Goal: Task Accomplishment & Management: Manage account settings

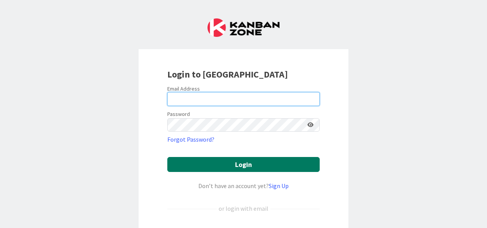
type input "[EMAIL_ADDRESS][DOMAIN_NAME]"
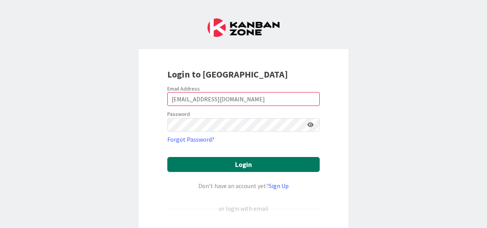
drag, startPoint x: 211, startPoint y: 166, endPoint x: 224, endPoint y: 166, distance: 13.0
click at [211, 166] on button "Login" at bounding box center [243, 164] width 153 height 15
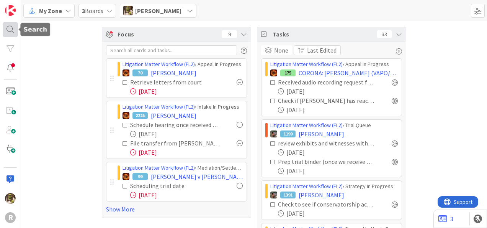
click at [9, 26] on div at bounding box center [10, 29] width 15 height 15
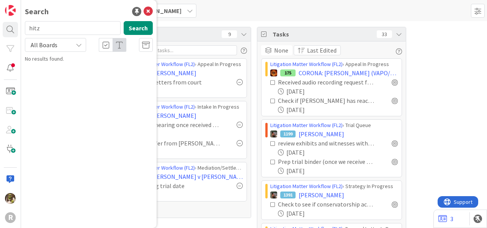
type input "hitz"
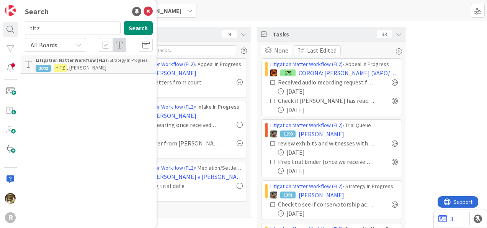
click at [89, 71] on span ", [PERSON_NAME]" at bounding box center [87, 67] width 40 height 7
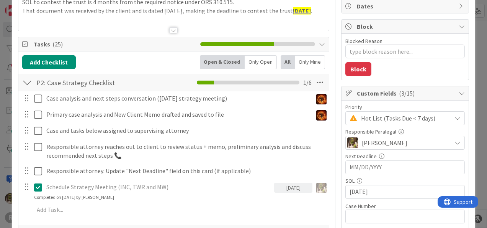
click at [252, 59] on div "Only Open" at bounding box center [261, 62] width 32 height 14
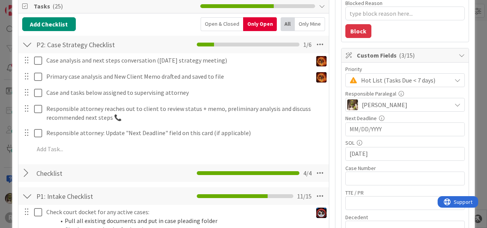
scroll to position [115, 0]
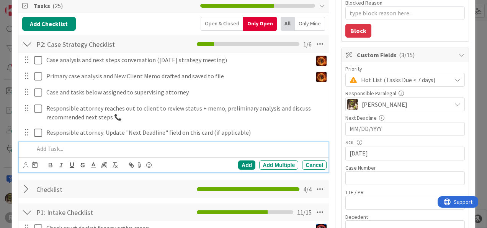
type textarea "x"
click at [61, 146] on p at bounding box center [179, 148] width 290 height 9
click at [27, 164] on icon at bounding box center [25, 165] width 5 height 6
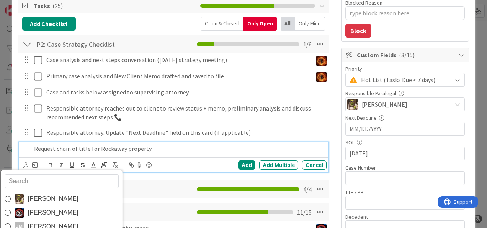
click at [54, 199] on span "[PERSON_NAME]" at bounding box center [53, 198] width 51 height 11
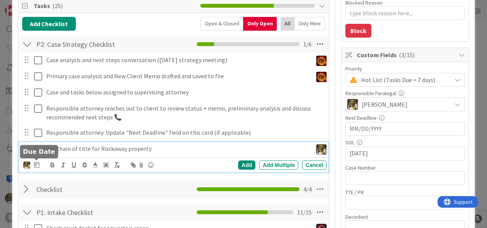
click at [36, 164] on icon at bounding box center [36, 164] width 5 height 6
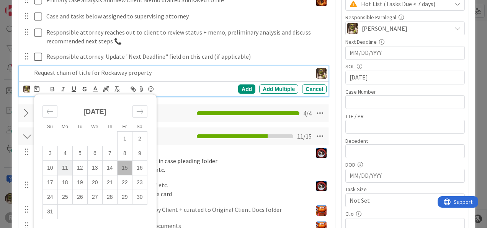
scroll to position [191, 0]
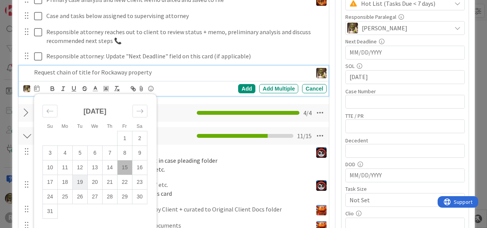
click at [81, 180] on td "19" at bounding box center [79, 182] width 15 height 15
click at [245, 89] on div "Add" at bounding box center [246, 88] width 17 height 9
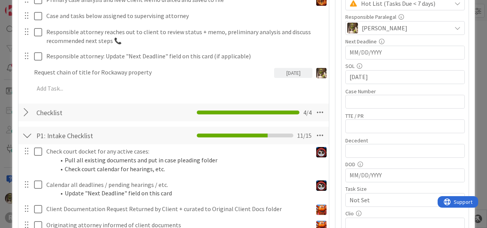
type textarea "x"
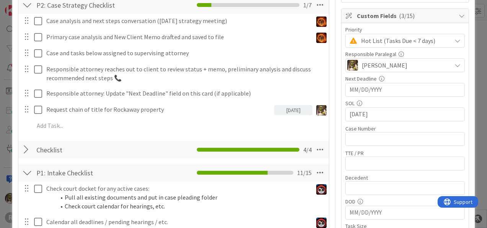
scroll to position [153, 0]
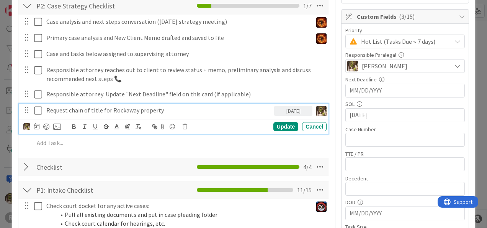
click at [173, 108] on p "Request chain of title for Rockaway property" at bounding box center [158, 110] width 225 height 9
click at [279, 125] on div "Update" at bounding box center [286, 126] width 25 height 9
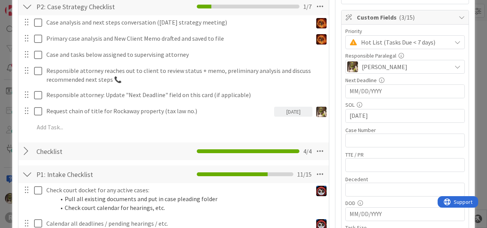
scroll to position [153, 0]
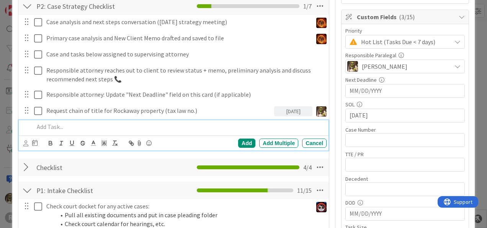
click at [84, 126] on p at bounding box center [179, 126] width 290 height 9
click at [306, 143] on div "Cancel" at bounding box center [314, 142] width 25 height 9
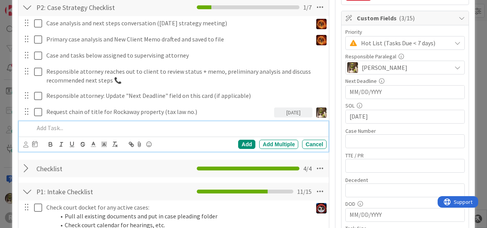
scroll to position [152, 0]
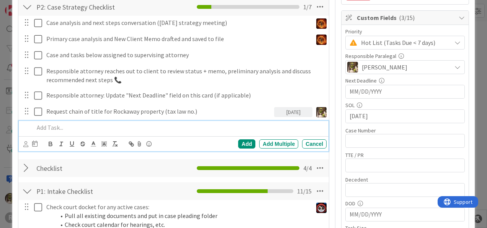
click at [80, 125] on p at bounding box center [179, 127] width 290 height 9
click at [26, 143] on icon at bounding box center [25, 144] width 5 height 6
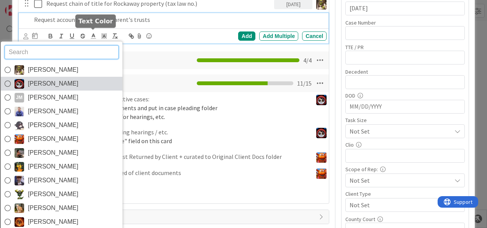
scroll to position [259, 0]
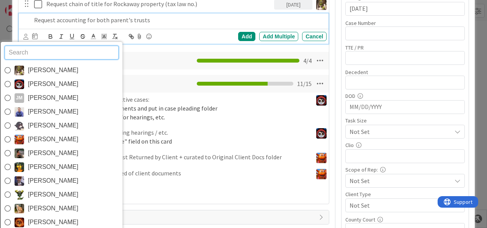
drag, startPoint x: 41, startPoint y: 153, endPoint x: 46, endPoint y: 152, distance: 5.0
click at [41, 153] on span "[PERSON_NAME]" at bounding box center [53, 152] width 51 height 11
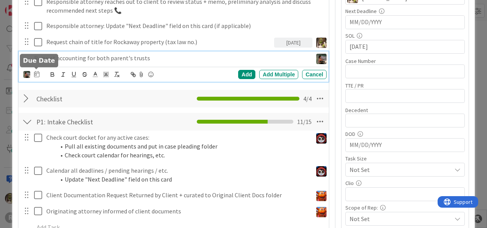
click at [38, 71] on icon at bounding box center [36, 74] width 5 height 6
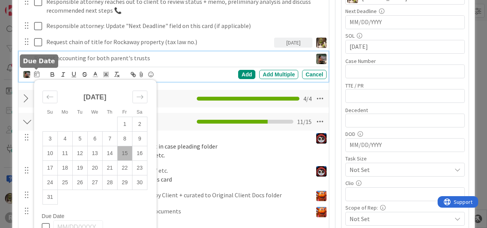
scroll to position [222, 0]
click at [83, 168] on td "19" at bounding box center [79, 168] width 15 height 15
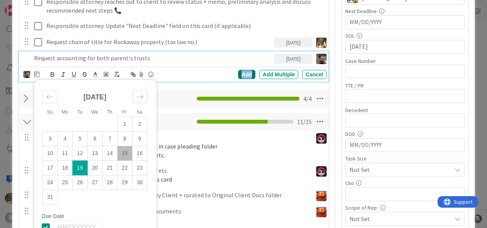
click at [241, 72] on div "Add" at bounding box center [246, 74] width 17 height 9
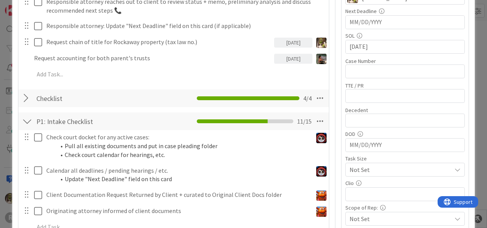
type textarea "x"
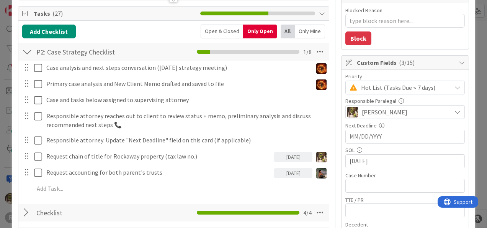
scroll to position [107, 0]
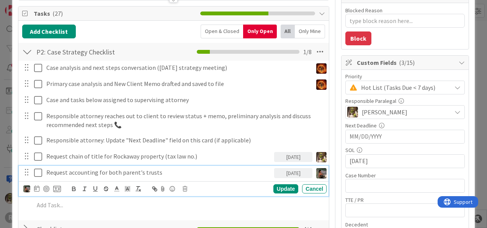
click at [140, 169] on p "Request accounting for both parent's trusts" at bounding box center [158, 172] width 225 height 9
click at [139, 170] on p "Request accounting for both parent's trusts" at bounding box center [158, 172] width 225 height 9
drag, startPoint x: 287, startPoint y: 187, endPoint x: 282, endPoint y: 187, distance: 4.6
click at [287, 187] on div "Update" at bounding box center [286, 188] width 25 height 9
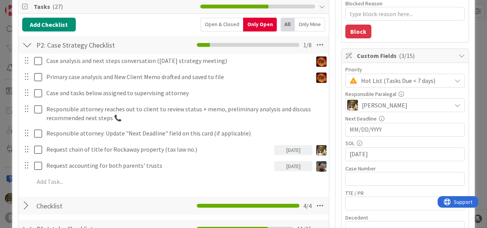
scroll to position [114, 0]
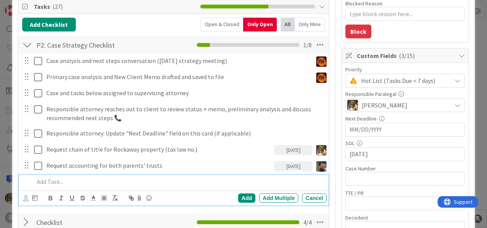
click at [84, 183] on p at bounding box center [179, 181] width 290 height 9
click at [28, 199] on div "[PERSON_NAME] [PERSON_NAME] [PERSON_NAME] [PERSON_NAME] [PERSON_NAME] [PERSON_N…" at bounding box center [30, 197] width 14 height 9
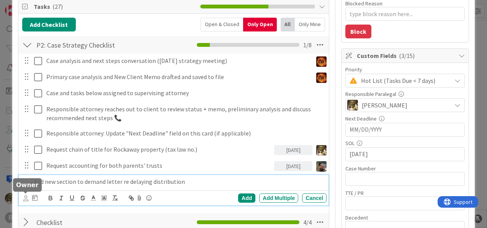
click at [25, 196] on icon at bounding box center [25, 198] width 5 height 6
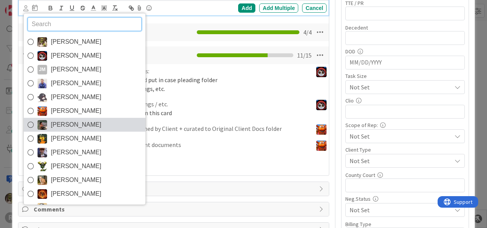
click at [89, 123] on span "[PERSON_NAME]" at bounding box center [76, 124] width 51 height 11
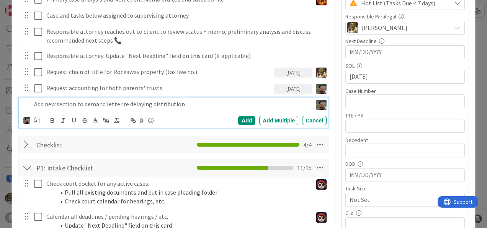
scroll to position [192, 0]
click at [37, 120] on icon at bounding box center [36, 120] width 5 height 6
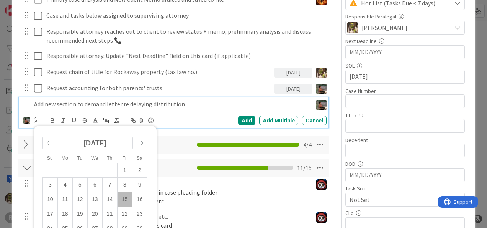
click at [123, 199] on td "15" at bounding box center [124, 199] width 15 height 15
click at [242, 117] on div "Add" at bounding box center [246, 120] width 17 height 9
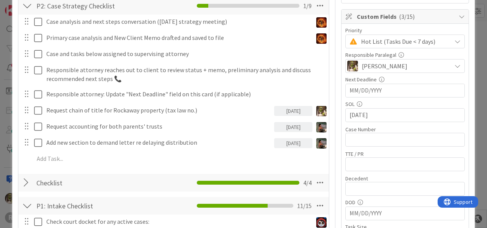
scroll to position [153, 0]
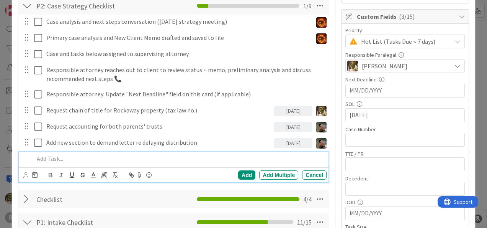
click at [67, 156] on p at bounding box center [179, 158] width 290 height 9
click at [23, 174] on div "[PERSON_NAME] [PERSON_NAME] [PERSON_NAME] [PERSON_NAME] [PERSON_NAME] [PERSON_N…" at bounding box center [174, 174] width 310 height 15
click at [25, 170] on div at bounding box center [25, 170] width 5 height 2
drag, startPoint x: 57, startPoint y: 157, endPoint x: 53, endPoint y: 157, distance: 5.0
click at [58, 156] on p "Call client re dad's property address" at bounding box center [179, 158] width 290 height 9
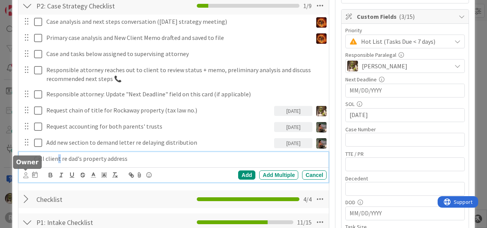
click at [26, 172] on icon at bounding box center [25, 175] width 5 height 6
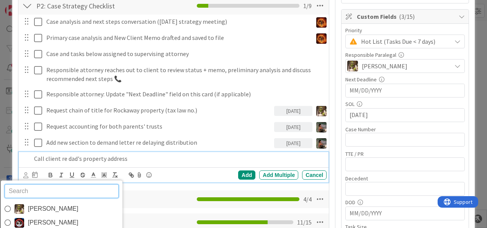
click at [39, 208] on span "[PERSON_NAME]" at bounding box center [53, 208] width 51 height 11
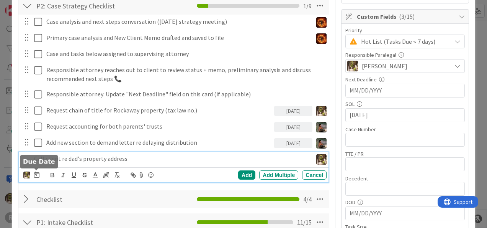
click at [38, 173] on icon at bounding box center [36, 174] width 5 height 6
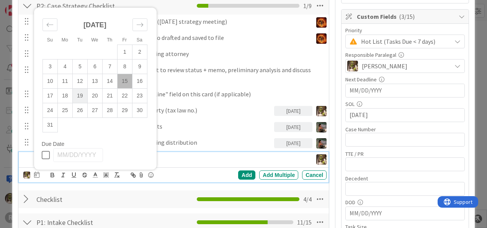
click at [81, 96] on td "19" at bounding box center [79, 96] width 15 height 15
click at [238, 172] on div "Add" at bounding box center [246, 174] width 17 height 9
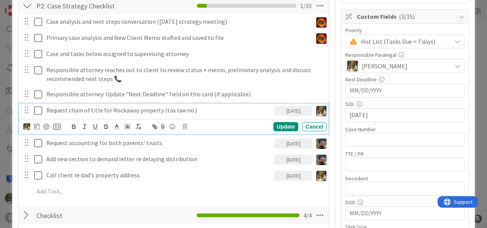
click at [154, 109] on p "Request chain of title for Rockaway property (tax law no.)" at bounding box center [158, 110] width 225 height 9
click at [140, 109] on p "Request chain of title for Rockaway property (tax law no.)" at bounding box center [158, 110] width 225 height 9
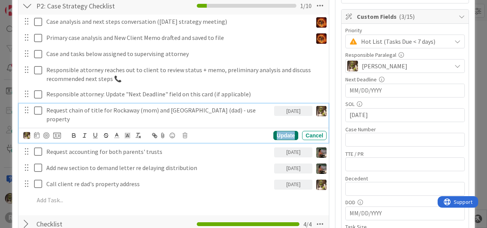
click at [277, 131] on div "Update" at bounding box center [286, 135] width 25 height 9
click at [123, 110] on p "Request chain of title for Rockaway (mom) and [GEOGRAPHIC_DATA] (dad) - use pro…" at bounding box center [158, 114] width 225 height 17
click at [249, 109] on p "Request chain of title for Rockaway (mom) and [GEOGRAPHIC_DATA] (dad) - use pro…" at bounding box center [158, 114] width 225 height 17
click at [288, 117] on div "Request chain of title for Rockaway (mom) and [GEOGRAPHIC_DATA] (dad) - use pro…" at bounding box center [174, 122] width 310 height 39
click at [287, 131] on div "Update" at bounding box center [286, 135] width 25 height 9
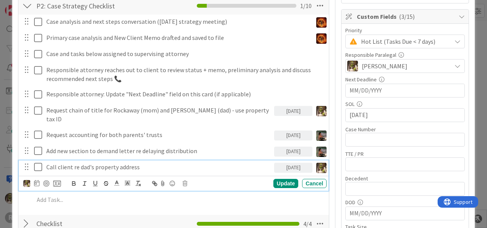
click at [113, 162] on p "Call client re dad's property address" at bounding box center [158, 166] width 225 height 9
click at [184, 181] on icon at bounding box center [185, 183] width 5 height 5
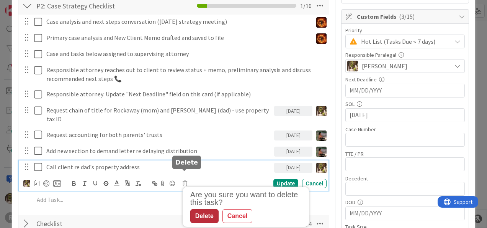
click at [202, 209] on div "Delete" at bounding box center [204, 216] width 28 height 14
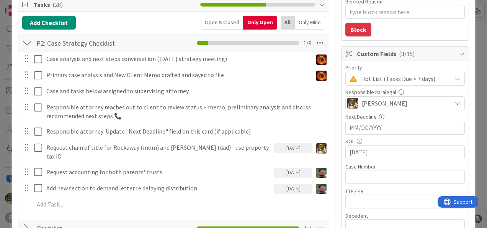
scroll to position [115, 0]
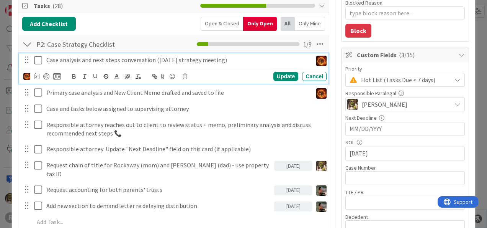
click at [38, 56] on icon at bounding box center [39, 60] width 11 height 9
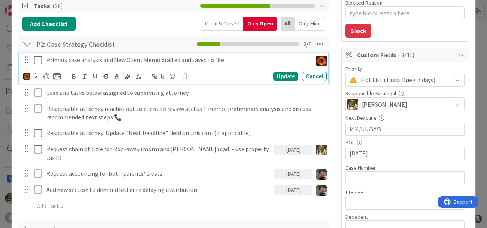
click at [38, 57] on icon at bounding box center [39, 60] width 11 height 9
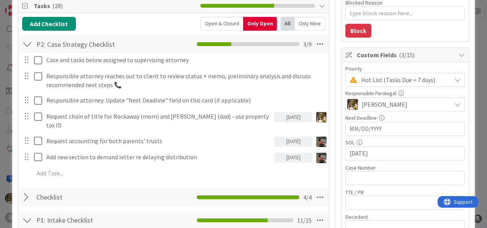
click at [226, 20] on div "Open & Closed" at bounding box center [222, 24] width 43 height 14
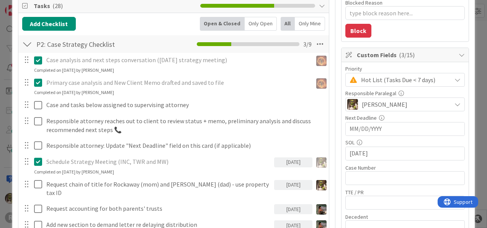
click at [76, 84] on p "Primary case analysis and New Client Memo drafted and saved to file" at bounding box center [177, 82] width 263 height 9
click at [36, 79] on icon at bounding box center [39, 82] width 11 height 9
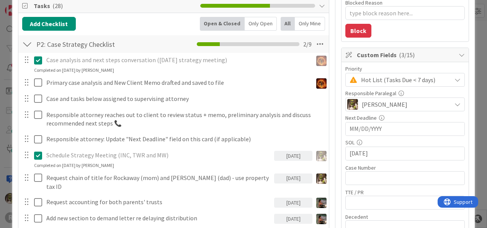
click at [260, 23] on div "Only Open" at bounding box center [261, 24] width 32 height 14
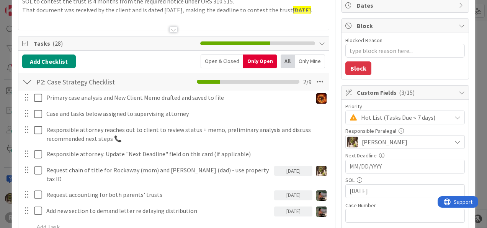
scroll to position [77, 0]
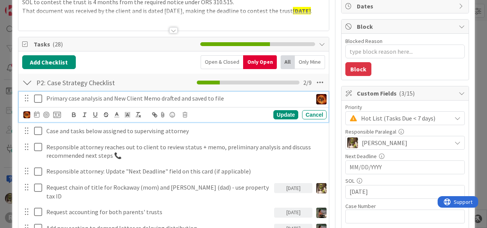
click at [128, 97] on p "Primary case analysis and New Client Memo drafted and saved to file" at bounding box center [177, 98] width 263 height 9
click at [27, 114] on img at bounding box center [26, 114] width 7 height 7
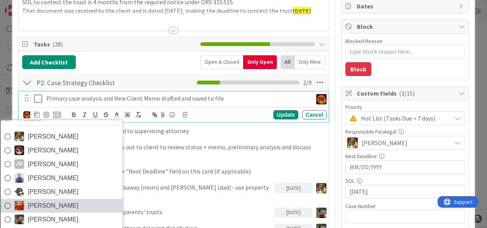
scroll to position [12, 0]
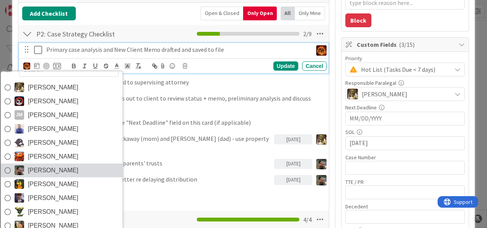
click at [19, 166] on img at bounding box center [20, 170] width 10 height 10
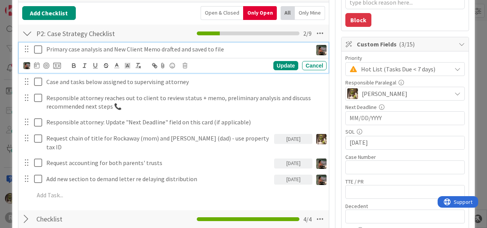
scroll to position [126, 0]
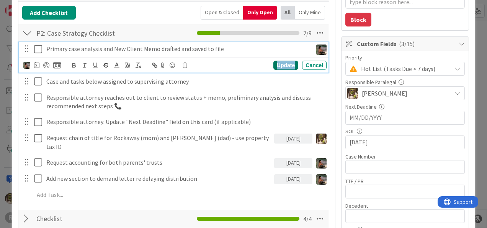
click at [277, 67] on div "Update" at bounding box center [286, 65] width 25 height 9
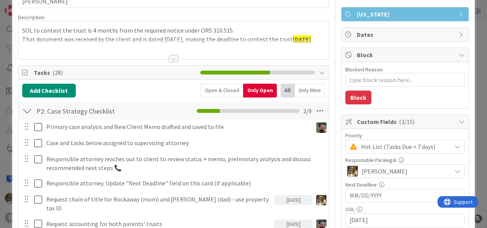
scroll to position [49, 0]
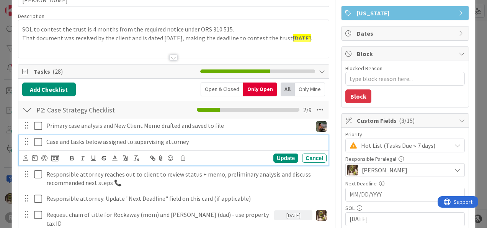
click at [35, 142] on icon at bounding box center [39, 141] width 11 height 9
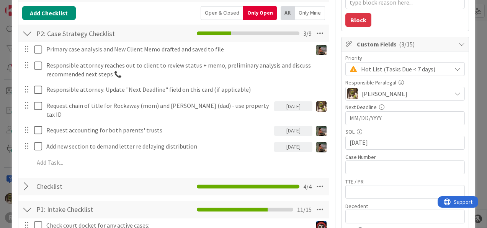
scroll to position [126, 0]
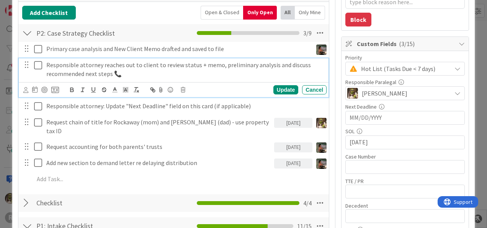
click at [66, 65] on p "Responsible attorney reaches out to client to review status + memo, preliminary…" at bounding box center [184, 69] width 277 height 17
click at [26, 89] on icon at bounding box center [25, 90] width 5 height 6
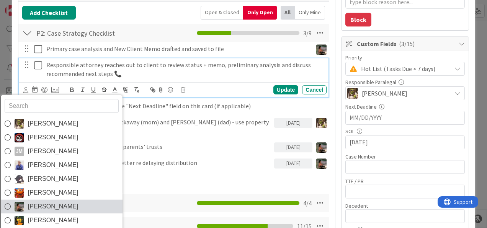
click at [39, 202] on span "[PERSON_NAME]" at bounding box center [53, 205] width 51 height 11
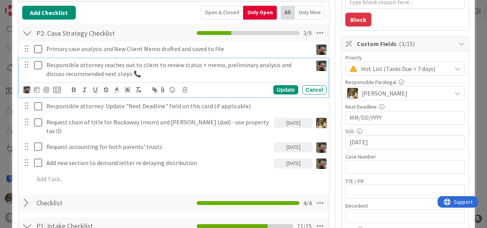
type textarea "x"
click at [37, 89] on icon at bounding box center [36, 89] width 5 height 6
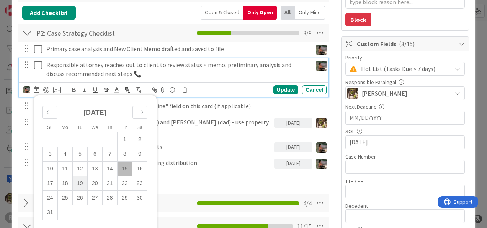
click at [76, 182] on td "19" at bounding box center [79, 183] width 15 height 15
type input "[DATE]"
type textarea "x"
click at [123, 184] on td "22" at bounding box center [124, 183] width 15 height 15
type input "[DATE]"
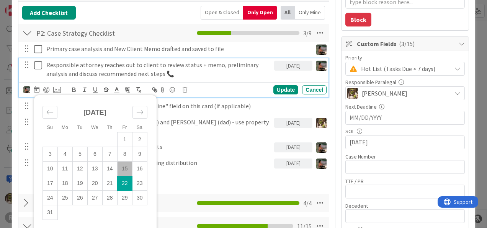
type textarea "x"
click at [274, 87] on div "Update" at bounding box center [286, 89] width 25 height 9
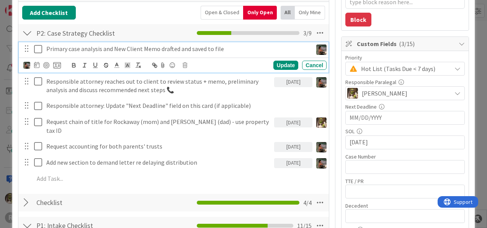
click at [137, 51] on p "Primary case analysis and New Client Memo drafted and saved to file" at bounding box center [177, 48] width 263 height 9
click at [39, 65] on icon at bounding box center [36, 65] width 5 height 6
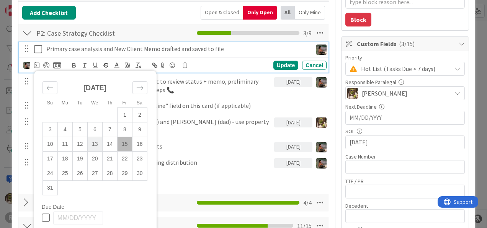
click at [96, 139] on td "13" at bounding box center [94, 143] width 15 height 15
type input "[DATE]"
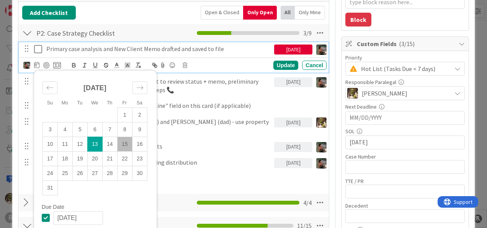
type textarea "x"
drag, startPoint x: 94, startPoint y: 159, endPoint x: 189, endPoint y: 132, distance: 98.7
click at [94, 158] on td "20" at bounding box center [94, 158] width 15 height 15
type input "[DATE]"
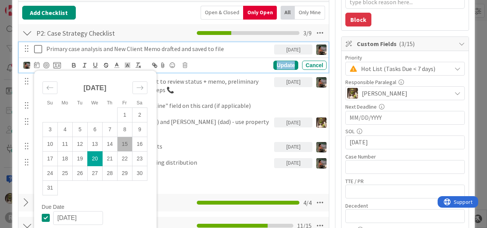
click at [277, 62] on div "Update" at bounding box center [286, 65] width 25 height 9
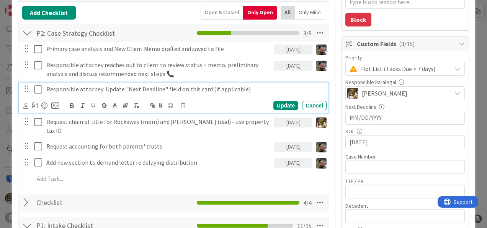
click at [116, 89] on p "Responsible attorney: Update "Next Deadline" field on this card (if applicable)" at bounding box center [184, 89] width 277 height 9
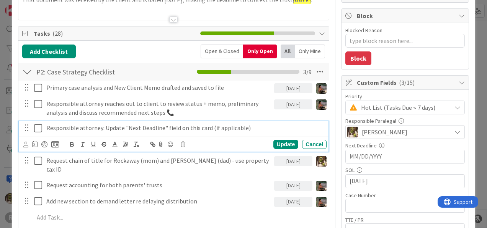
scroll to position [88, 0]
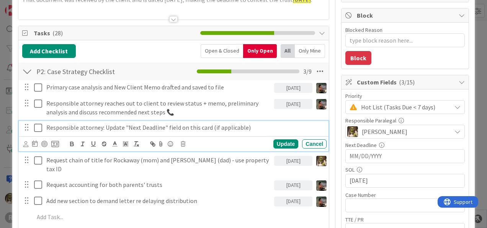
click at [262, 131] on div "Responsible attorney: Update "Next Deadline" field on this card (if applicable)" at bounding box center [185, 127] width 284 height 13
click at [308, 143] on div "Cancel" at bounding box center [314, 143] width 25 height 9
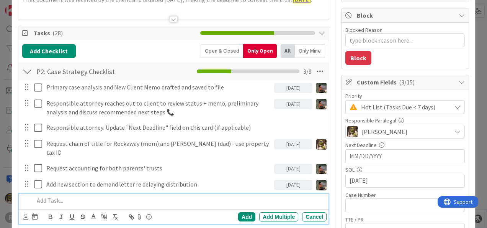
click at [45, 196] on p at bounding box center [179, 200] width 290 height 9
click at [176, 196] on p "Calendar deadline for 30 days once demand letter" at bounding box center [179, 200] width 290 height 9
click at [26, 212] on div at bounding box center [25, 216] width 5 height 8
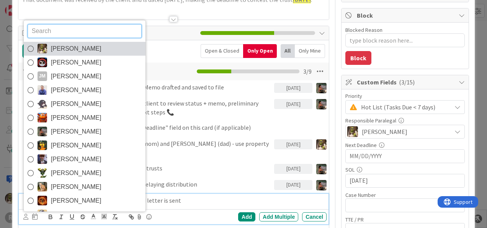
click at [90, 42] on link "[PERSON_NAME]" at bounding box center [85, 49] width 122 height 14
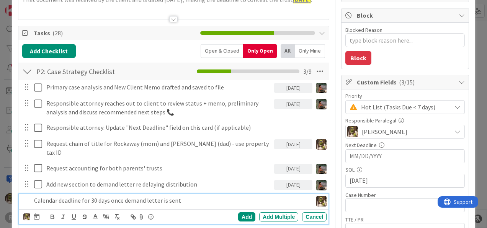
drag, startPoint x: 20, startPoint y: 224, endPoint x: 176, endPoint y: 200, distance: 158.1
click at [193, 195] on div "Calendar deadline for 30 days once demand letter is sent" at bounding box center [172, 200] width 282 height 13
click at [39, 213] on icon at bounding box center [36, 216] width 5 height 6
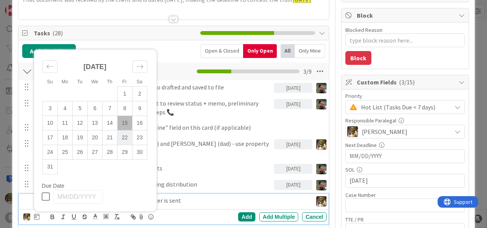
click at [126, 130] on td "22" at bounding box center [124, 137] width 15 height 15
click at [240, 212] on div "Add" at bounding box center [246, 216] width 17 height 9
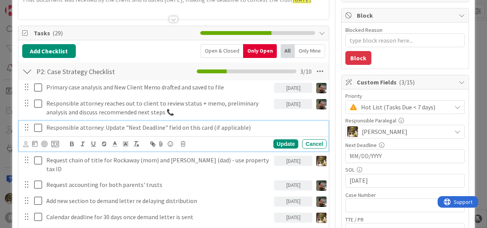
drag, startPoint x: 38, startPoint y: 127, endPoint x: 74, endPoint y: 124, distance: 36.2
click at [38, 127] on icon at bounding box center [39, 127] width 11 height 9
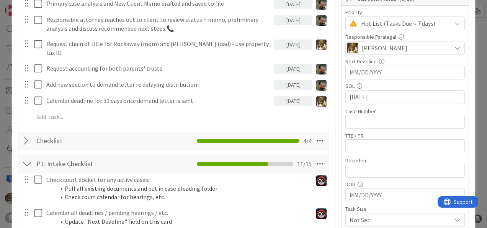
scroll to position [170, 0]
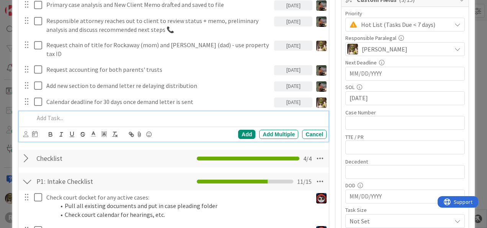
click at [98, 113] on p at bounding box center [179, 117] width 290 height 9
click at [25, 131] on icon at bounding box center [25, 134] width 5 height 6
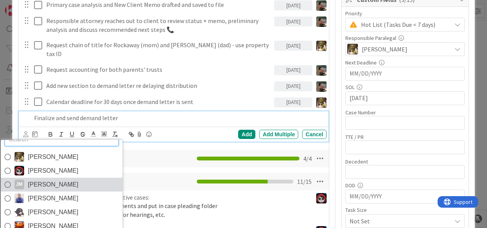
scroll to position [12, 0]
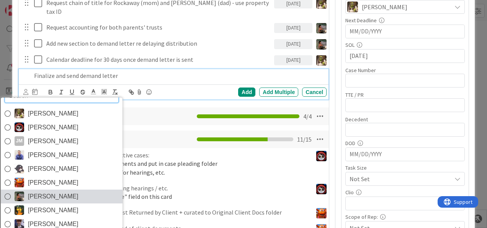
click at [43, 190] on span "[PERSON_NAME]" at bounding box center [53, 195] width 51 height 11
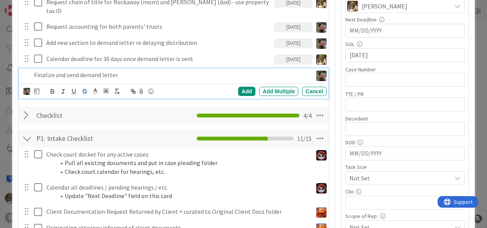
scroll to position [213, 0]
click at [36, 88] on icon at bounding box center [36, 91] width 5 height 6
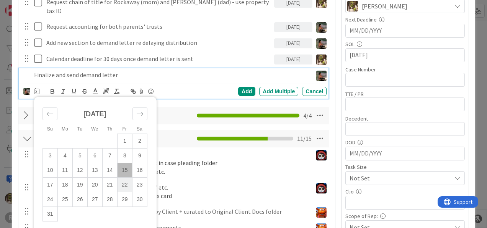
drag, startPoint x: 125, startPoint y: 177, endPoint x: 130, endPoint y: 174, distance: 6.2
click at [125, 177] on td "22" at bounding box center [124, 184] width 15 height 15
click at [243, 87] on div "Add" at bounding box center [246, 91] width 17 height 9
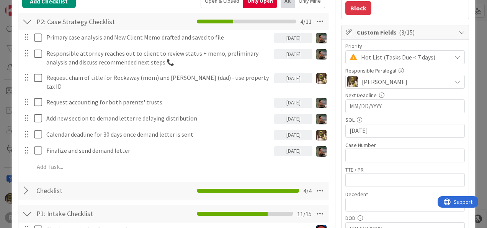
scroll to position [137, 0]
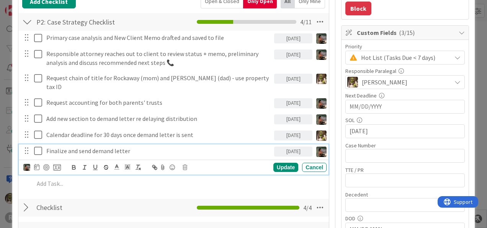
click at [136, 146] on p "Finalize and send demand letter" at bounding box center [158, 150] width 225 height 9
drag, startPoint x: 90, startPoint y: 140, endPoint x: 67, endPoint y: 144, distance: 23.8
click at [67, 146] on p "Finalize and send demand letter" at bounding box center [158, 150] width 225 height 9
click at [280, 162] on div "Update" at bounding box center [286, 166] width 25 height 9
click at [274, 162] on div "Update" at bounding box center [286, 166] width 25 height 9
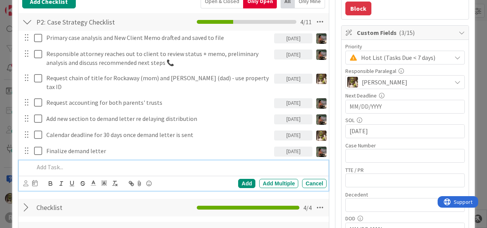
click at [65, 162] on p at bounding box center [179, 166] width 290 height 9
click at [27, 180] on icon at bounding box center [25, 183] width 5 height 6
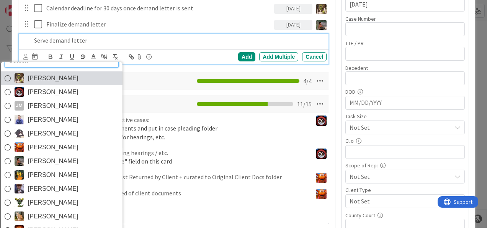
scroll to position [264, 0]
click at [47, 72] on span "[PERSON_NAME]" at bounding box center [53, 77] width 51 height 11
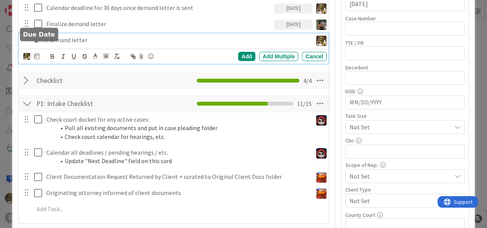
click at [36, 53] on icon at bounding box center [36, 56] width 5 height 6
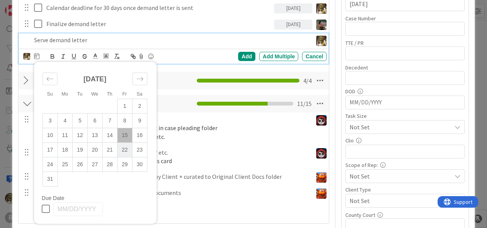
click at [120, 142] on td "22" at bounding box center [124, 149] width 15 height 15
click at [240, 52] on div "Add" at bounding box center [246, 56] width 17 height 9
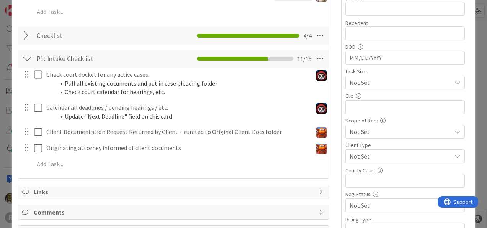
scroll to position [309, 0]
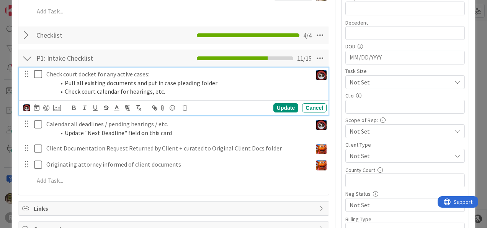
click at [77, 70] on p "Check court docket for any active cases:" at bounding box center [177, 74] width 263 height 9
click at [185, 105] on icon at bounding box center [185, 107] width 5 height 5
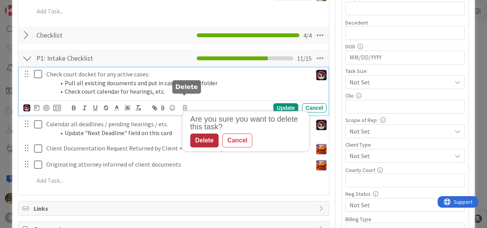
click at [209, 133] on div "Delete" at bounding box center [204, 140] width 28 height 14
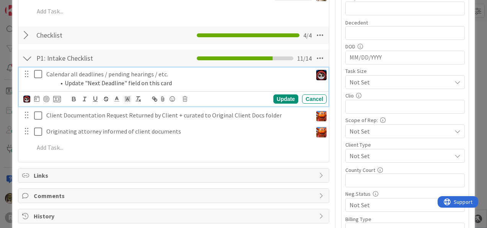
click at [192, 70] on p "Calendar all deadlines / pending hearings / etc." at bounding box center [177, 74] width 263 height 9
click at [184, 96] on icon at bounding box center [185, 98] width 5 height 5
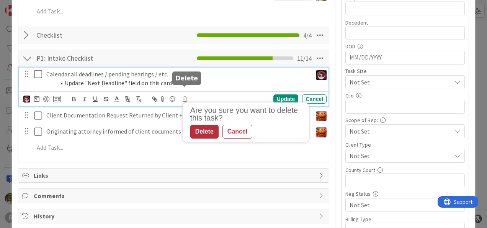
click at [199, 127] on div "Delete" at bounding box center [204, 132] width 28 height 14
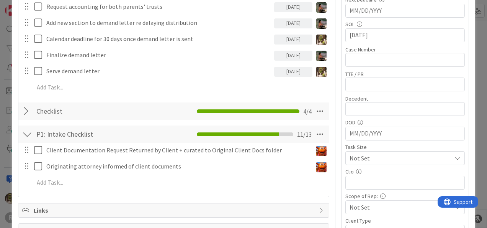
scroll to position [233, 0]
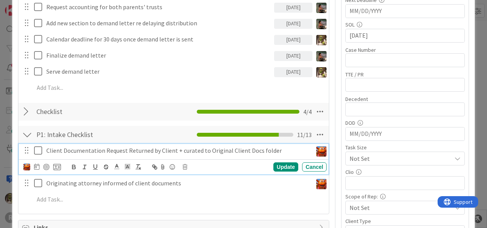
click at [145, 146] on p "Client Documentation Request Returned by Client + curated to Original Client Do…" at bounding box center [177, 150] width 263 height 9
click at [38, 146] on icon at bounding box center [39, 150] width 11 height 9
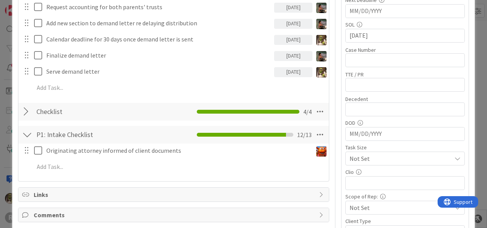
type textarea "x"
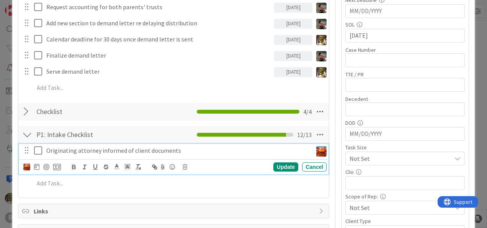
click at [190, 146] on p "Originating attorney informed of client documents" at bounding box center [177, 150] width 263 height 9
click at [195, 187] on div "Add Checklist Open & Closed Only Open All Only Mine P2: Case Strategy Checklist…" at bounding box center [173, 46] width 311 height 302
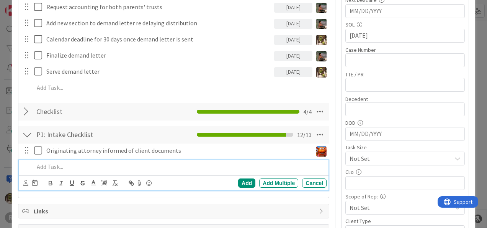
click at [134, 160] on div at bounding box center [179, 166] width 296 height 13
click at [27, 180] on icon at bounding box center [25, 183] width 5 height 6
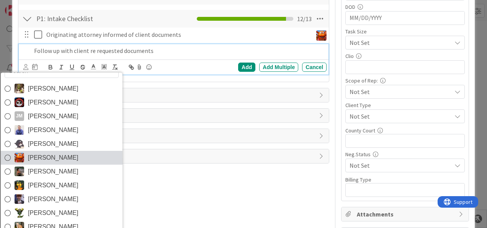
scroll to position [394, 0]
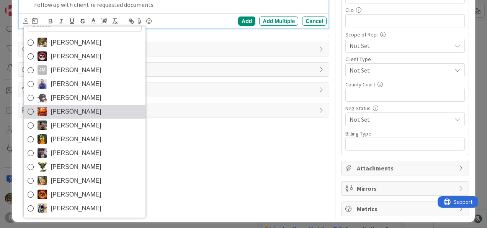
click at [80, 106] on span "[PERSON_NAME]" at bounding box center [76, 111] width 51 height 11
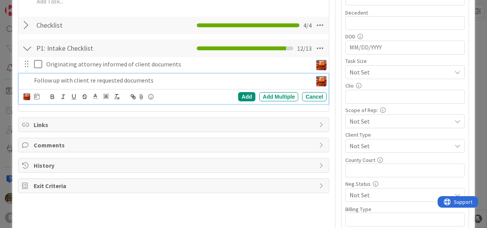
scroll to position [318, 0]
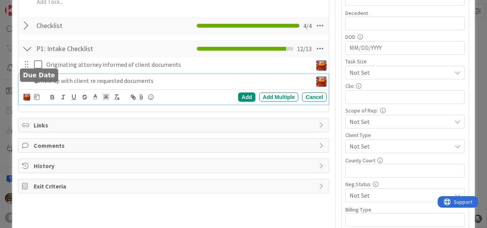
click at [38, 94] on icon at bounding box center [36, 97] width 5 height 6
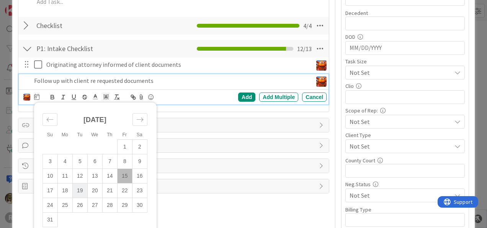
click at [81, 183] on td "19" at bounding box center [79, 190] width 15 height 15
click at [243, 92] on div "Add" at bounding box center [246, 96] width 17 height 9
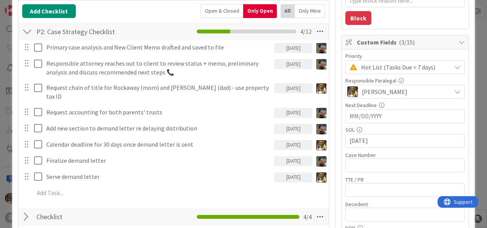
scroll to position [127, 0]
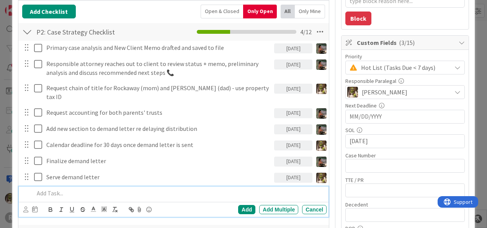
click at [82, 189] on p at bounding box center [179, 193] width 290 height 9
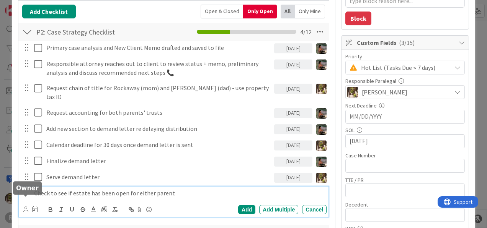
click at [26, 206] on icon at bounding box center [25, 209] width 5 height 6
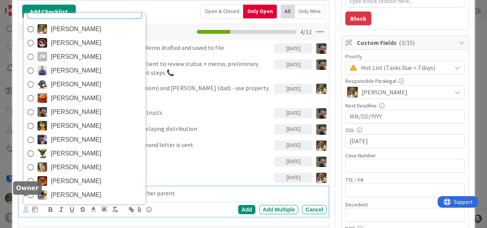
scroll to position [4, 0]
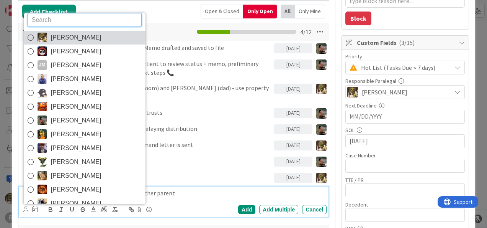
click at [67, 32] on span "[PERSON_NAME]" at bounding box center [76, 37] width 51 height 11
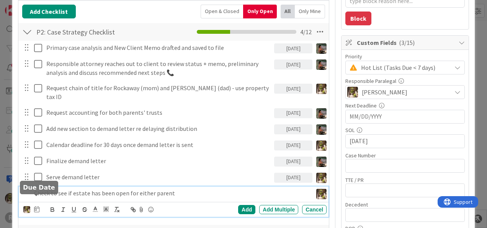
click at [36, 206] on icon at bounding box center [36, 209] width 5 height 6
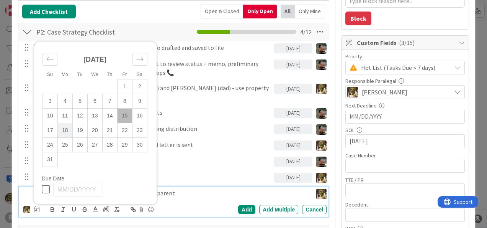
click at [65, 123] on td "18" at bounding box center [64, 130] width 15 height 15
click at [240, 205] on div "Add" at bounding box center [246, 209] width 17 height 9
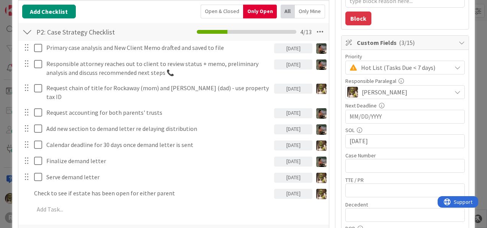
type textarea "x"
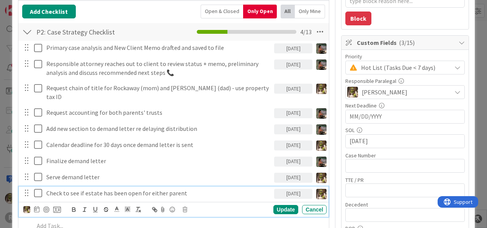
click at [135, 189] on p "Check to see if estate has been open for either parent" at bounding box center [158, 193] width 225 height 9
click at [138, 189] on p "Check to see if estate has been open for either parent" at bounding box center [158, 193] width 225 height 9
click at [281, 205] on div "Update" at bounding box center [286, 209] width 25 height 9
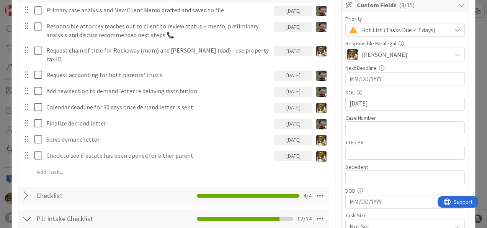
scroll to position [166, 0]
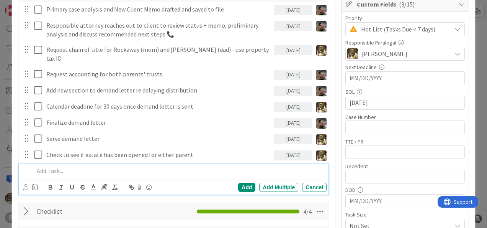
click at [58, 166] on p at bounding box center [179, 170] width 290 height 9
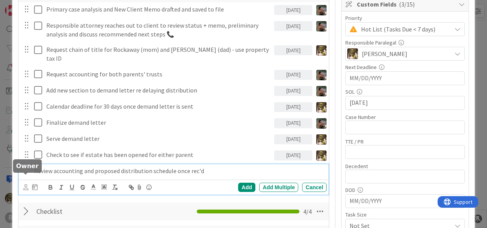
click at [25, 184] on icon at bounding box center [25, 187] width 5 height 6
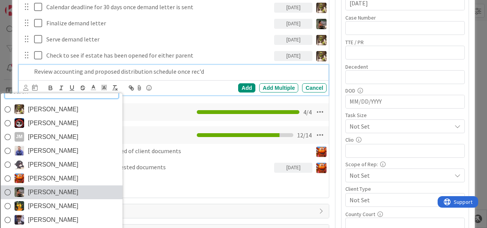
scroll to position [265, 0]
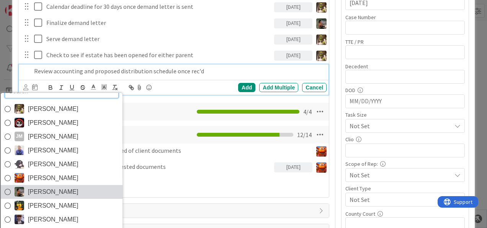
click at [32, 186] on span "[PERSON_NAME]" at bounding box center [53, 191] width 51 height 11
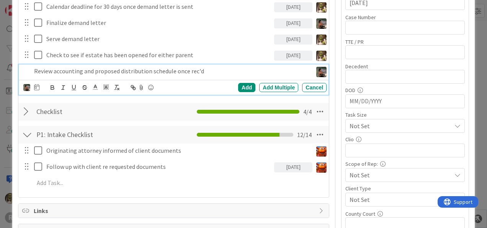
click at [38, 84] on icon at bounding box center [36, 87] width 5 height 6
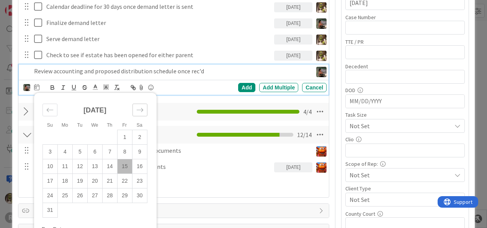
click at [139, 106] on icon "Move forward to switch to the next month." at bounding box center [139, 109] width 7 height 7
click at [66, 173] on td "22" at bounding box center [64, 180] width 15 height 15
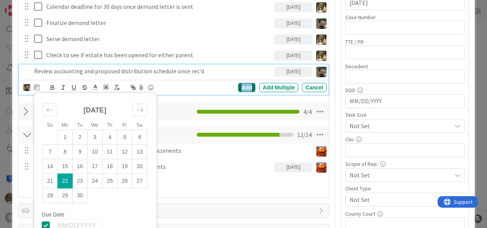
click at [242, 83] on div "Add" at bounding box center [246, 87] width 17 height 9
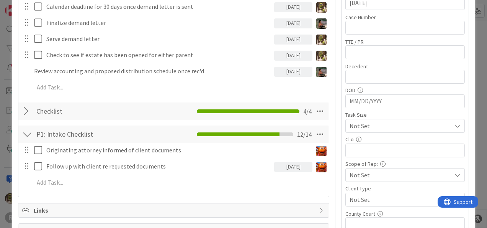
type textarea "x"
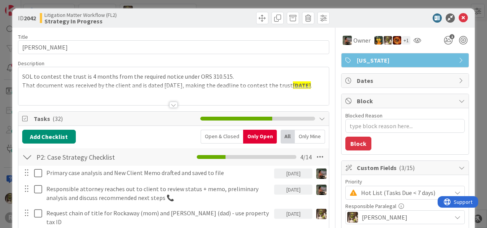
scroll to position [0, 0]
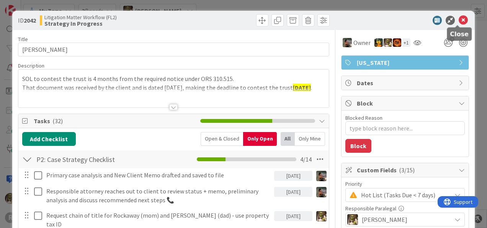
click at [461, 21] on icon at bounding box center [463, 20] width 9 height 9
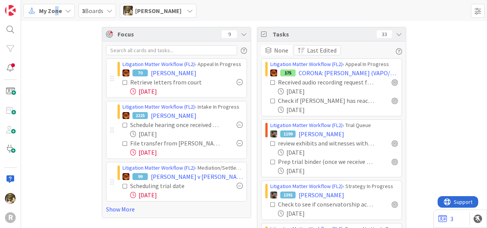
click at [56, 11] on span "My Zone" at bounding box center [50, 10] width 23 height 9
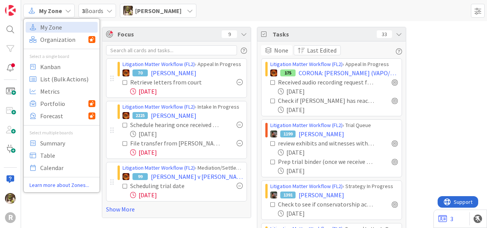
click at [227, 13] on div "My Zone My Zone Organization Select a single board Kanban List (Bulk Actions) M…" at bounding box center [254, 10] width 466 height 21
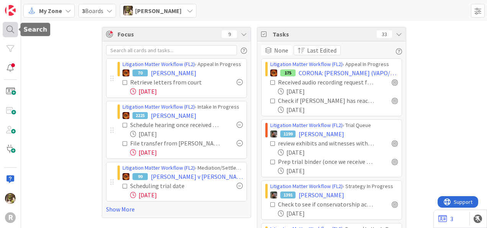
click at [15, 27] on div at bounding box center [10, 29] width 15 height 15
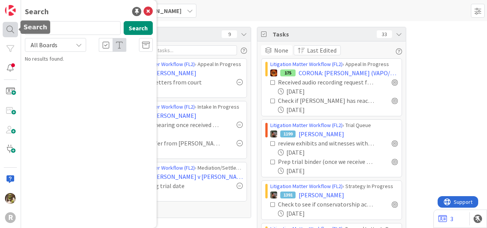
drag, startPoint x: 72, startPoint y: 30, endPoint x: 13, endPoint y: 32, distance: 59.4
click at [13, 32] on div "R Search hitz Search All Boards No results found." at bounding box center [10, 114] width 21 height 228
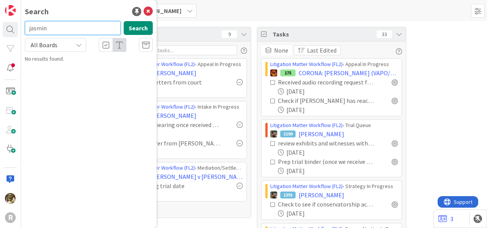
click at [61, 25] on input "jasmin" at bounding box center [73, 28] width 96 height 14
type input "j"
type input "\"
type input "tisiot"
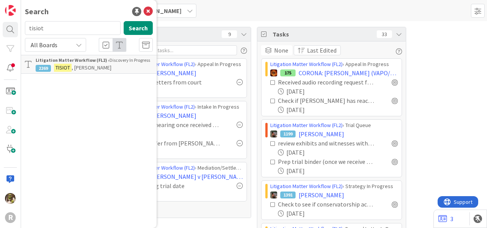
click at [76, 66] on span ", [PERSON_NAME]" at bounding box center [92, 67] width 40 height 7
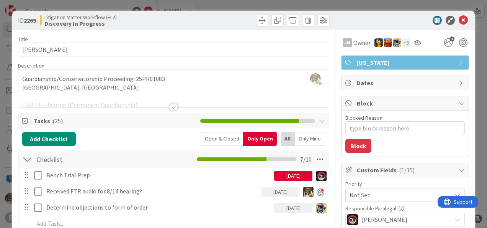
click at [169, 105] on div at bounding box center [173, 107] width 8 height 6
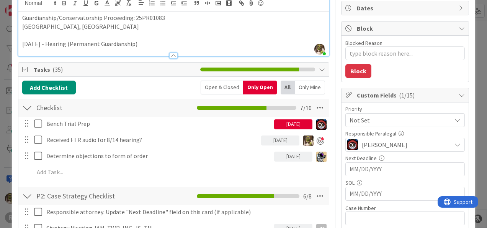
click at [376, 166] on input "MM/DD/YYYY" at bounding box center [405, 168] width 111 height 13
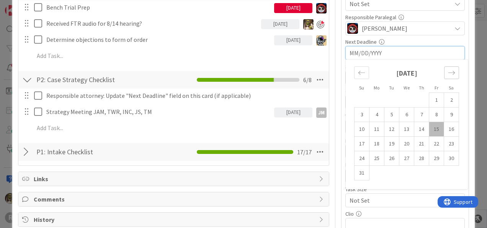
click at [451, 73] on div "Move forward to switch to the next month." at bounding box center [452, 72] width 15 height 13
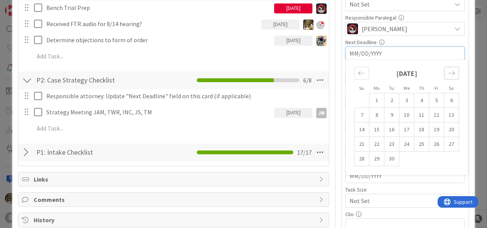
click at [451, 73] on div "Move forward to switch to the next month." at bounding box center [452, 73] width 15 height 13
click at [430, 158] on td "31" at bounding box center [437, 158] width 15 height 15
type textarea "x"
type input "[DATE]"
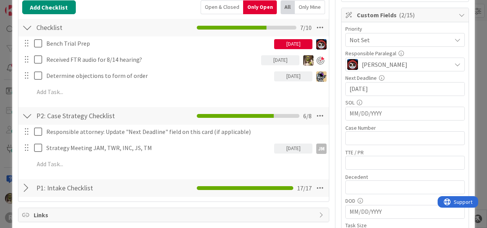
click at [377, 91] on input "[DATE]" at bounding box center [405, 88] width 111 height 13
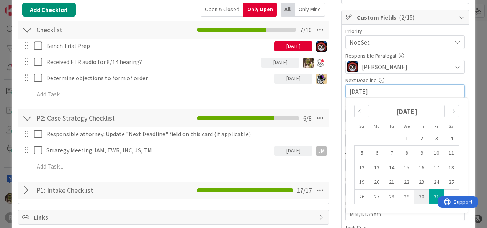
click at [416, 195] on td "30" at bounding box center [422, 196] width 15 height 15
type textarea "x"
type input "[DATE]"
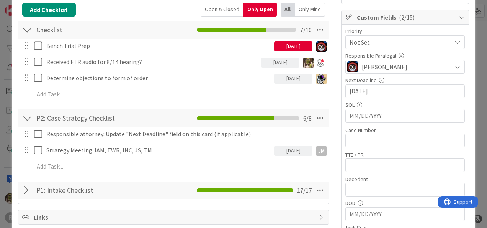
type textarea "x"
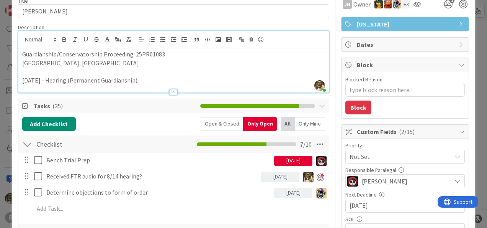
scroll to position [38, 0]
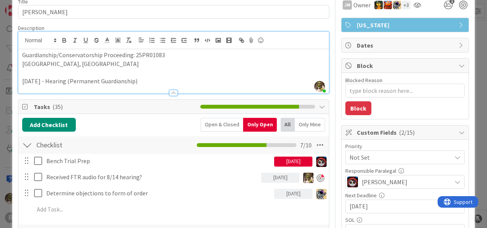
click at [60, 79] on p "[DATE] - Hearing (Permanent Guardianship)" at bounding box center [173, 81] width 303 height 9
click at [50, 81] on p "[DATE] - Hearing (Permanent Guardianship)" at bounding box center [173, 81] width 303 height 9
click at [43, 78] on p "[DATE] - Hearing (Permanent Guardianship)" at bounding box center [173, 81] width 303 height 9
click at [182, 85] on div at bounding box center [173, 89] width 311 height 8
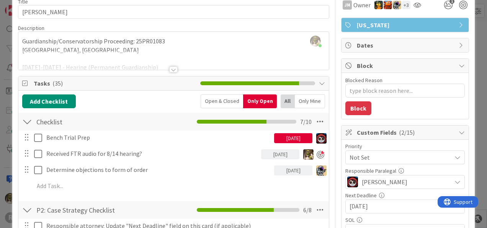
click at [170, 71] on div at bounding box center [173, 69] width 8 height 6
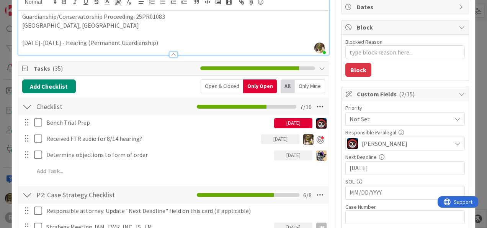
scroll to position [75, 0]
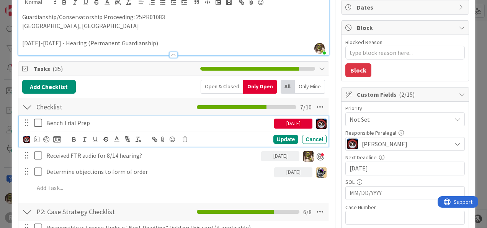
click at [41, 123] on icon at bounding box center [39, 122] width 11 height 9
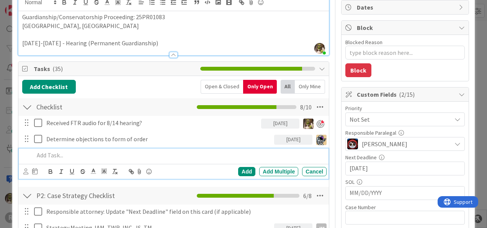
click at [169, 149] on div at bounding box center [179, 154] width 296 height 13
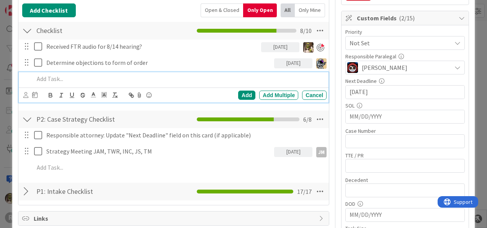
scroll to position [152, 0]
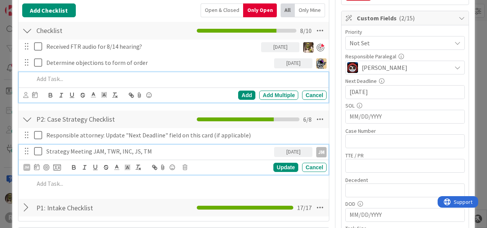
click at [39, 152] on icon at bounding box center [39, 150] width 11 height 9
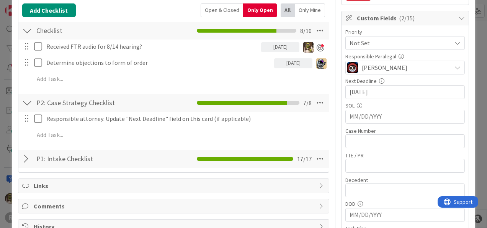
type textarea "x"
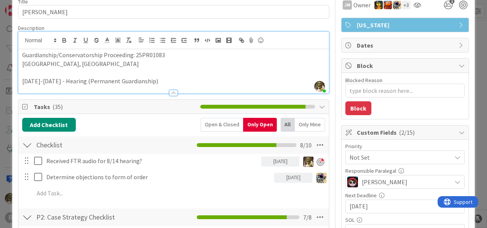
scroll to position [37, 0]
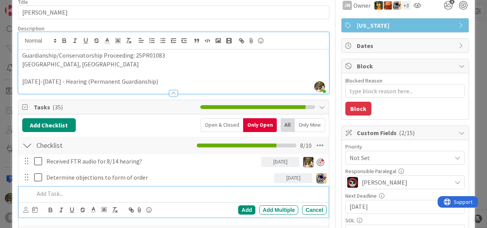
click at [98, 190] on p at bounding box center [179, 193] width 290 height 9
click at [99, 192] on p "Obtain Bank Records (USBANK and [GEOGRAPHIC_DATA] Account" at bounding box center [179, 193] width 290 height 9
click at [173, 192] on p "Obtain Bank Records (US BANK and [GEOGRAPHIC_DATA] Account" at bounding box center [179, 193] width 290 height 9
click at [168, 192] on p "Obtain Bank Records (US BANK and [GEOGRAPHIC_DATA] Account)" at bounding box center [179, 193] width 290 height 9
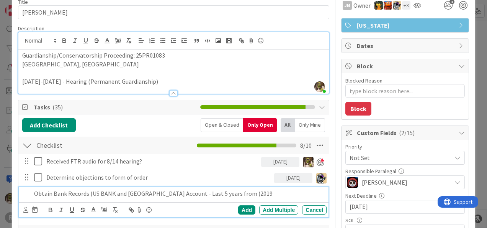
click at [218, 189] on p "Obtain Bank Records (US BANK and [GEOGRAPHIC_DATA] Account - Last 5 years from …" at bounding box center [179, 193] width 290 height 9
click at [96, 193] on p "Obtain Bank Records (US BANK and Canada Account - Last 5 years from 2019)" at bounding box center [179, 193] width 290 height 9
click at [98, 190] on p "Obtain Bank Records (US BANK and Canada Account - Last 5 years from 2019)" at bounding box center [179, 193] width 290 height 9
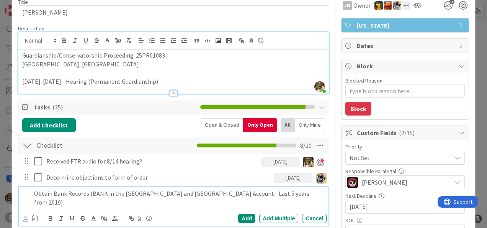
click at [105, 190] on p "Obtain Bank Records (BANK in the [GEOGRAPHIC_DATA] and [GEOGRAPHIC_DATA] Accoun…" at bounding box center [179, 197] width 290 height 17
click at [269, 194] on p "Obtain Bank Records (Bank in the [GEOGRAPHIC_DATA] and [GEOGRAPHIC_DATA] Accoun…" at bounding box center [179, 197] width 290 height 17
click at [24, 215] on icon at bounding box center [25, 218] width 5 height 6
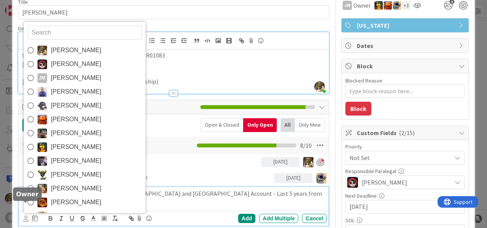
scroll to position [40, 0]
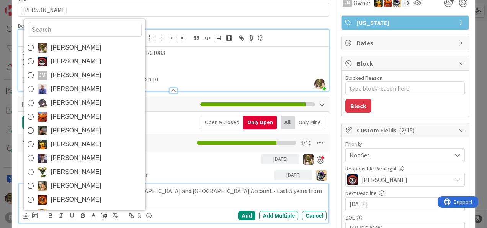
click at [77, 23] on input "text" at bounding box center [85, 30] width 114 height 14
click at [92, 23] on input "text" at bounding box center [85, 30] width 114 height 14
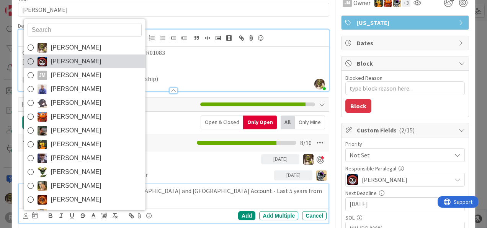
click at [80, 56] on span "[PERSON_NAME]" at bounding box center [76, 61] width 51 height 11
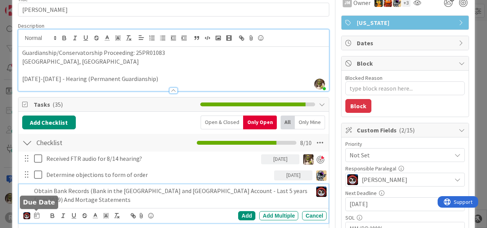
click at [34, 213] on icon at bounding box center [36, 215] width 5 height 6
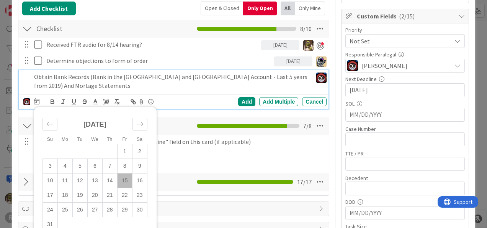
scroll to position [154, 0]
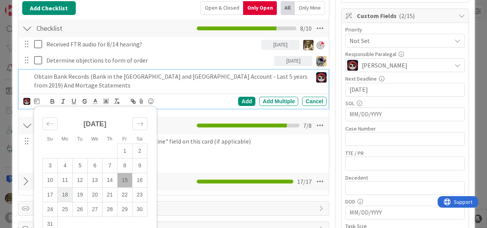
click at [63, 195] on td "18" at bounding box center [64, 194] width 15 height 15
click at [231, 98] on div "Add Add Multiple Cancel" at bounding box center [265, 101] width 121 height 9
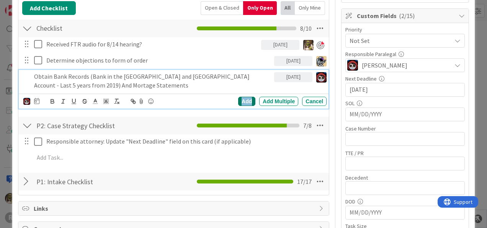
click at [240, 97] on div "Add" at bounding box center [246, 101] width 17 height 9
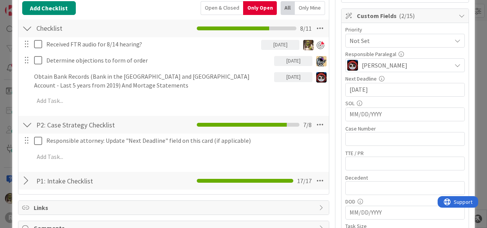
type textarea "x"
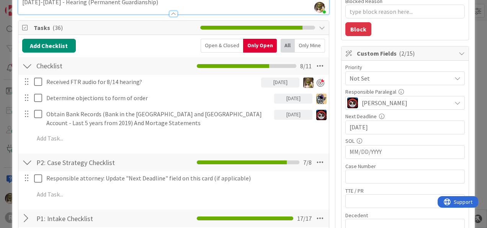
scroll to position [117, 0]
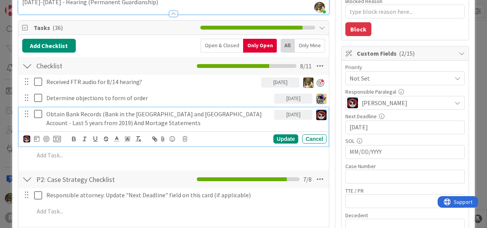
click at [69, 111] on p "Obtain Bank Records (Bank in the [GEOGRAPHIC_DATA] and [GEOGRAPHIC_DATA] Accoun…" at bounding box center [158, 118] width 225 height 17
click at [47, 112] on p "Obtain Bank Records (Bank in the [GEOGRAPHIC_DATA] and [GEOGRAPHIC_DATA] Accoun…" at bounding box center [158, 118] width 225 height 17
drag, startPoint x: 64, startPoint y: 111, endPoint x: 48, endPoint y: 117, distance: 17.1
click at [48, 117] on p "Obtain Bank Records (Bank in the [GEOGRAPHIC_DATA] and [GEOGRAPHIC_DATA] Accoun…" at bounding box center [158, 118] width 225 height 17
click at [288, 138] on div "Update" at bounding box center [286, 138] width 25 height 9
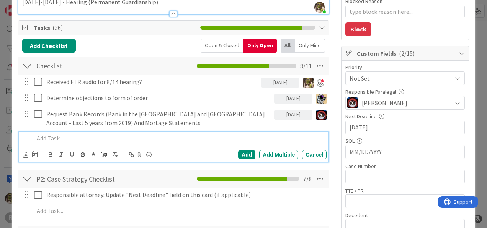
click at [126, 135] on p at bounding box center [179, 138] width 290 height 9
click at [34, 152] on icon at bounding box center [34, 154] width 5 height 6
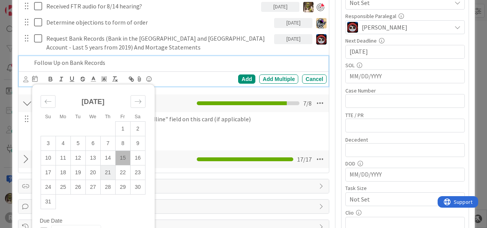
scroll to position [192, 0]
click at [122, 185] on td "29" at bounding box center [122, 186] width 15 height 15
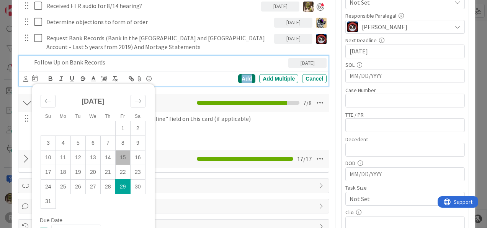
click at [243, 75] on div "Add" at bounding box center [246, 78] width 17 height 9
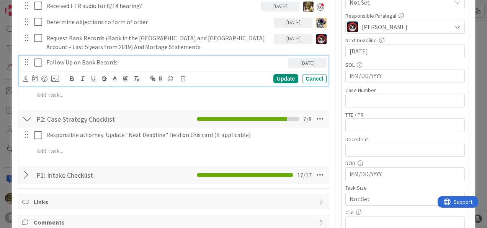
click at [80, 61] on p "Follow Up on Bank Records" at bounding box center [165, 62] width 239 height 9
click at [26, 79] on icon at bounding box center [25, 79] width 5 height 6
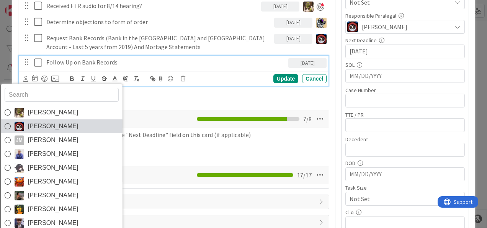
click at [41, 126] on span "[PERSON_NAME]" at bounding box center [53, 125] width 51 height 11
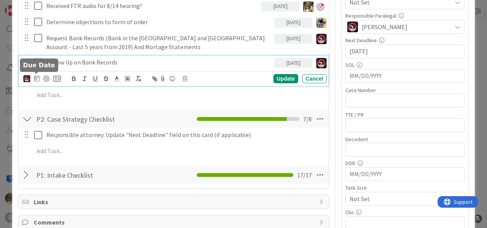
click at [37, 80] on icon at bounding box center [36, 78] width 5 height 6
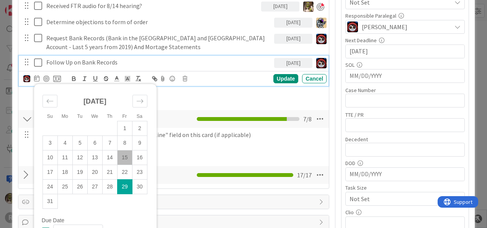
click at [126, 187] on td "29" at bounding box center [124, 186] width 15 height 15
type textarea "x"
click at [274, 77] on div "Update" at bounding box center [286, 78] width 25 height 9
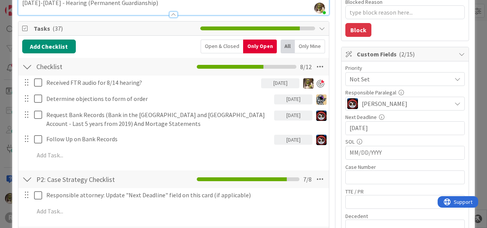
scroll to position [116, 0]
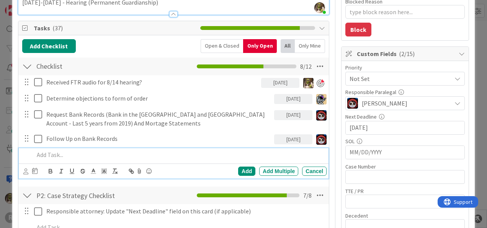
click at [73, 154] on p at bounding box center [179, 154] width 290 height 9
click at [105, 153] on p at bounding box center [179, 154] width 290 height 9
drag, startPoint x: 49, startPoint y: 154, endPoint x: 2, endPoint y: 158, distance: 47.3
click at [2, 158] on div "ID 2269 Litigation Matter Workflow (FL2) Discovery In Progress Title 14 / 128 […" at bounding box center [243, 114] width 487 height 228
click at [171, 153] on p "Determine if [PERSON_NAME] will need anItalian Translator" at bounding box center [179, 154] width 290 height 9
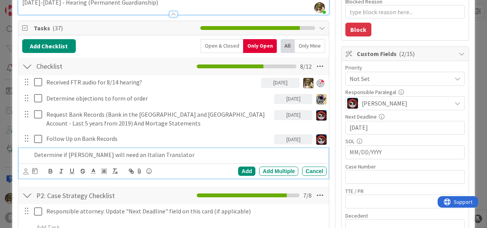
click at [204, 155] on p "Determine if [PERSON_NAME] will need an Italian Translator" at bounding box center [179, 154] width 290 height 9
click at [26, 171] on icon at bounding box center [25, 171] width 5 height 6
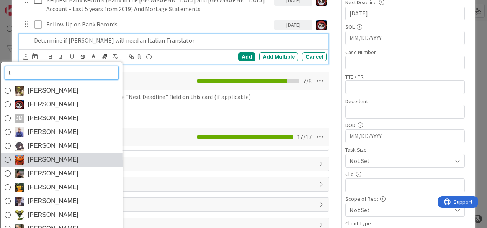
type input "ty"
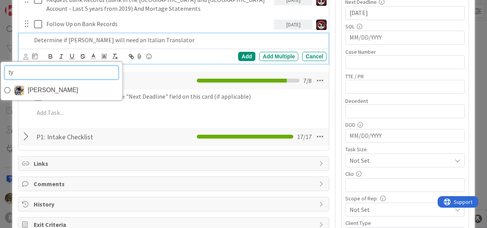
scroll to position [231, 0]
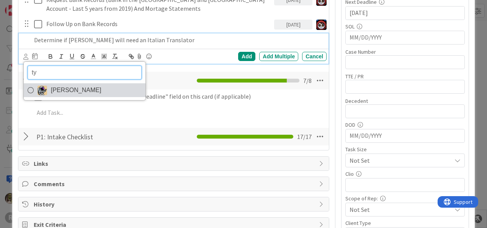
click at [74, 92] on span "[PERSON_NAME]" at bounding box center [76, 89] width 51 height 11
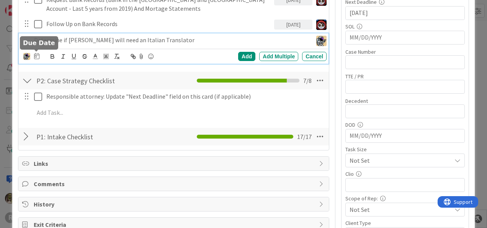
click at [35, 54] on icon at bounding box center [36, 56] width 5 height 6
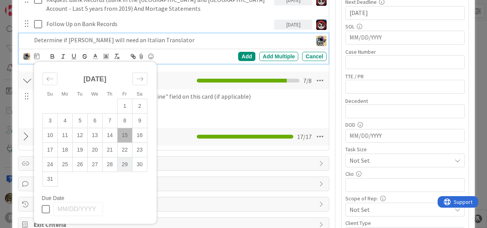
click at [121, 162] on td "29" at bounding box center [124, 164] width 15 height 15
click at [248, 56] on div "Add" at bounding box center [246, 56] width 17 height 9
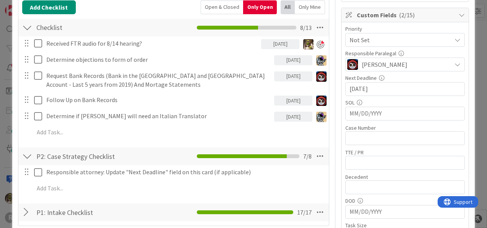
scroll to position [154, 0]
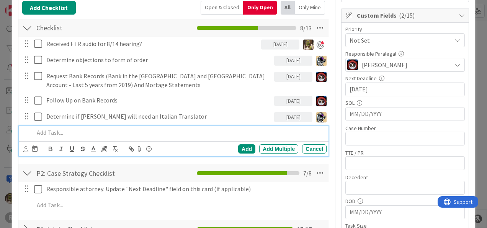
click at [69, 133] on p at bounding box center [179, 132] width 290 height 9
click at [64, 131] on p at bounding box center [179, 132] width 290 height 9
click at [106, 129] on p "Determine if Propitiation" at bounding box center [179, 132] width 290 height 9
click at [105, 128] on p "Determine if Prepetition" at bounding box center [179, 132] width 290 height 9
click at [26, 150] on div at bounding box center [25, 148] width 5 height 8
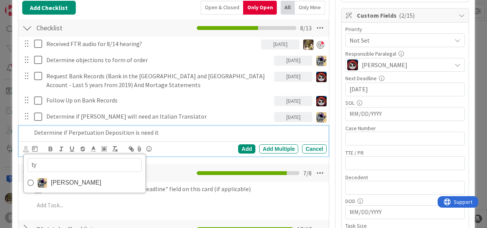
click at [178, 133] on p "Determine if Perpetuation Deposition is need it" at bounding box center [179, 132] width 290 height 9
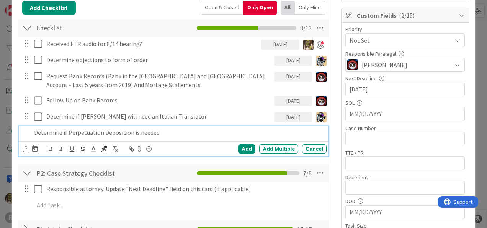
click at [26, 153] on div "[PERSON_NAME] [PERSON_NAME] Mo Tu We Th Fr Sa [DATE] 1 2 3 4 5 6 7 8 9 10 11 12…" at bounding box center [175, 148] width 304 height 11
click at [25, 149] on icon at bounding box center [25, 149] width 5 height 6
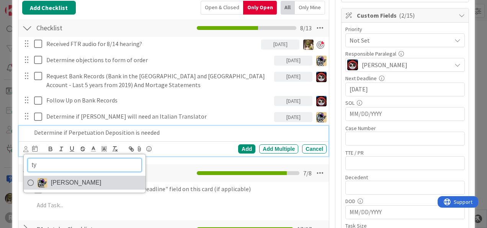
click at [39, 186] on link "[PERSON_NAME]" at bounding box center [85, 183] width 122 height 14
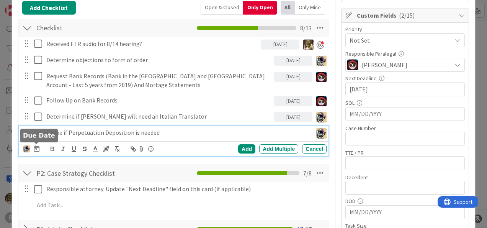
click at [35, 146] on icon at bounding box center [36, 148] width 5 height 6
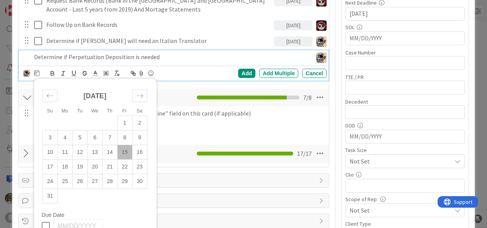
scroll to position [231, 0]
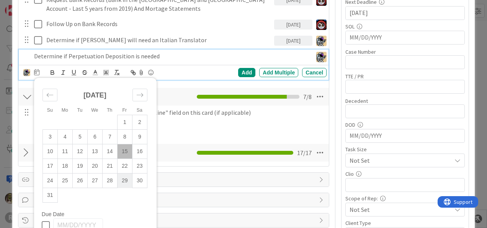
click at [124, 175] on td "29" at bounding box center [124, 180] width 15 height 15
click at [238, 70] on div "Add" at bounding box center [246, 72] width 17 height 9
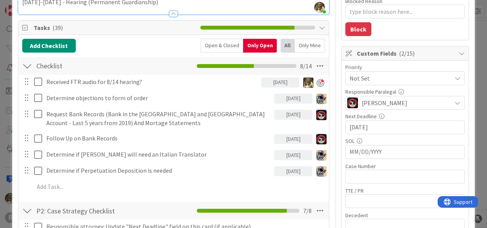
scroll to position [116, 0]
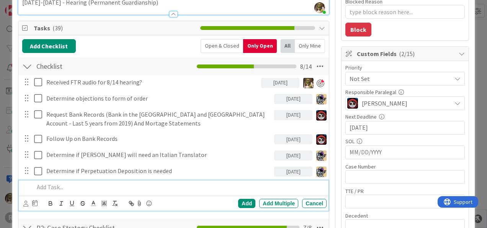
click at [80, 189] on p at bounding box center [179, 186] width 290 height 9
click at [48, 183] on p "Draft Memorandum" at bounding box center [179, 186] width 290 height 9
click at [26, 200] on icon at bounding box center [25, 203] width 5 height 6
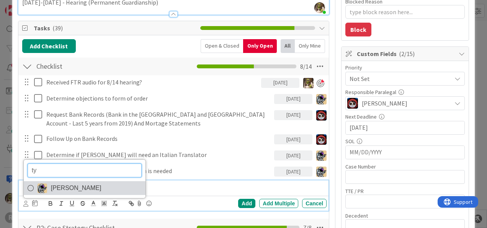
click at [46, 187] on img at bounding box center [43, 188] width 10 height 10
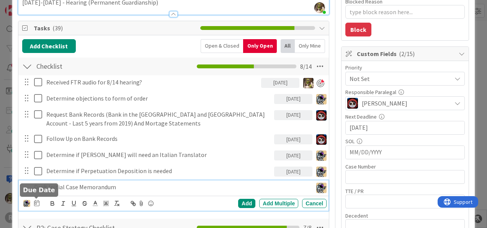
click at [37, 203] on icon at bounding box center [36, 203] width 5 height 6
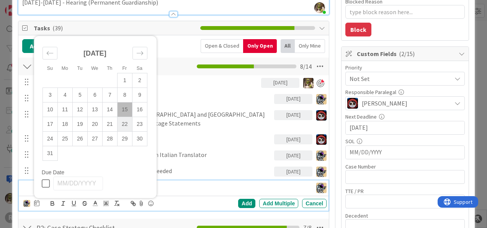
click at [124, 126] on td "22" at bounding box center [124, 124] width 15 height 15
click at [242, 202] on div "Add" at bounding box center [246, 203] width 17 height 9
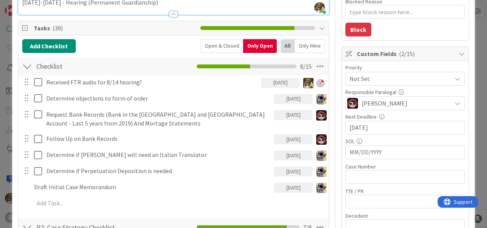
type textarea "x"
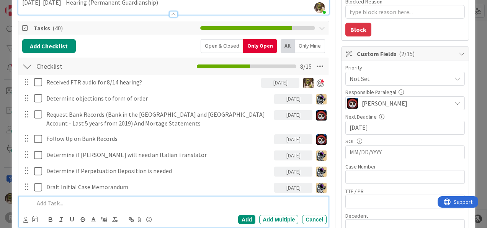
click at [57, 202] on p at bounding box center [179, 203] width 290 height 9
click at [169, 203] on p "Reach [PERSON_NAME] (Check if he talks Regarding Trust)" at bounding box center [179, 203] width 290 height 9
drag, startPoint x: 116, startPoint y: 200, endPoint x: 72, endPoint y: 206, distance: 44.2
click at [72, 207] on div "Reach [PERSON_NAME] (Check if he talks Regarding Trust)" at bounding box center [179, 202] width 296 height 13
click at [119, 199] on p "Reach [PERSON_NAME] -Regarding Trust)" at bounding box center [179, 203] width 290 height 9
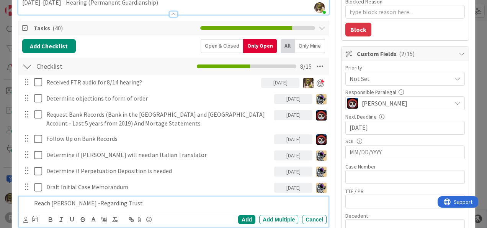
click at [23, 217] on div "[PERSON_NAME] [PERSON_NAME] Mo Tu We Th Fr Sa [DATE] 1 2 3 4 5 6 7 8 9 10 11 12…" at bounding box center [174, 219] width 310 height 15
click at [25, 217] on icon at bounding box center [25, 220] width 5 height 6
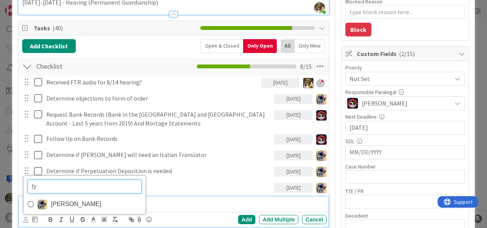
type input "t"
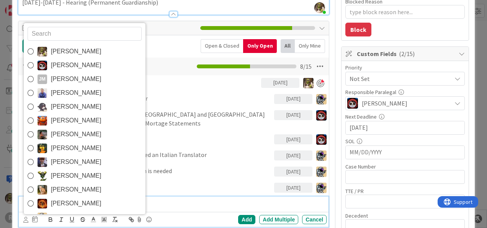
click at [153, 203] on p "Reach [PERSON_NAME] -Regarding Trust" at bounding box center [179, 203] width 290 height 9
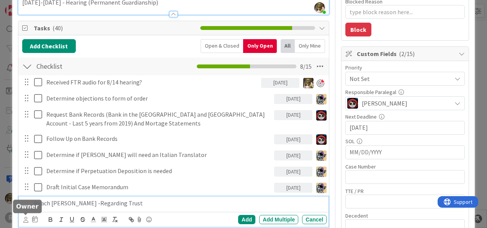
click at [26, 217] on icon at bounding box center [25, 220] width 5 height 6
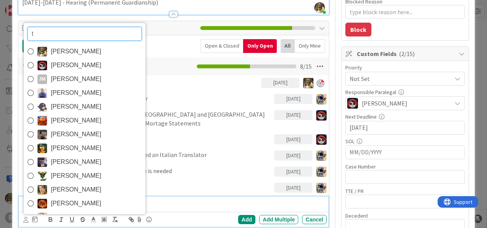
type input "ty"
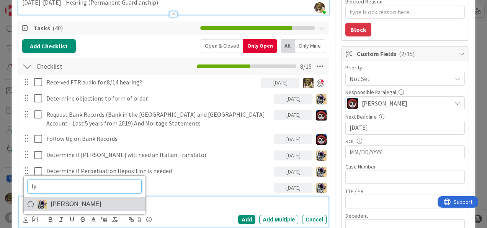
click at [81, 198] on span "[PERSON_NAME]" at bounding box center [76, 203] width 51 height 11
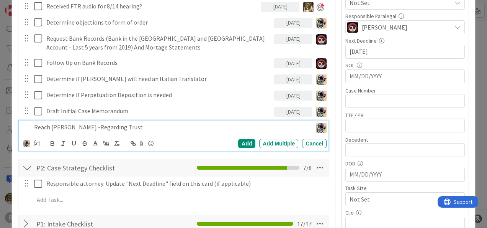
scroll to position [192, 0]
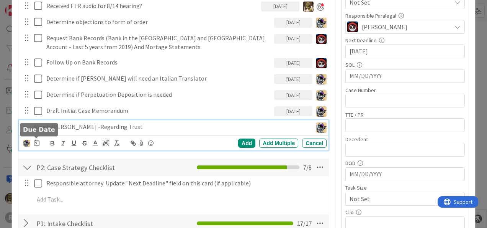
click at [36, 144] on icon at bounding box center [36, 142] width 5 height 6
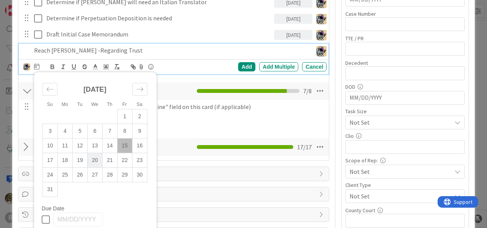
scroll to position [269, 0]
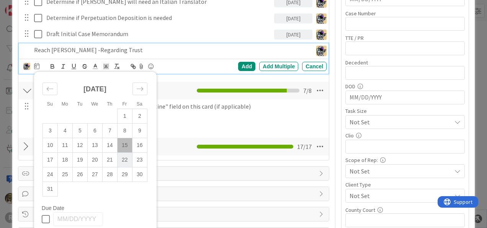
click at [120, 161] on td "22" at bounding box center [124, 160] width 15 height 15
click at [239, 64] on div "Add" at bounding box center [246, 66] width 17 height 9
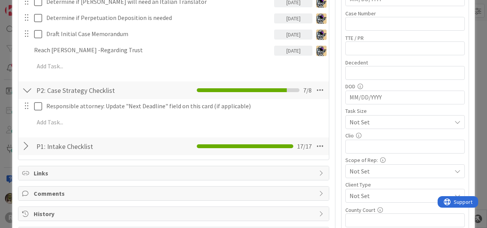
type textarea "x"
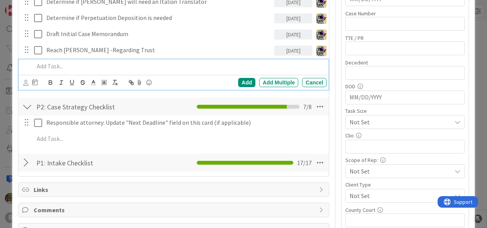
click at [65, 69] on p at bounding box center [179, 66] width 290 height 9
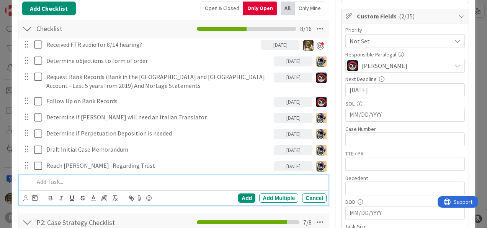
scroll to position [154, 0]
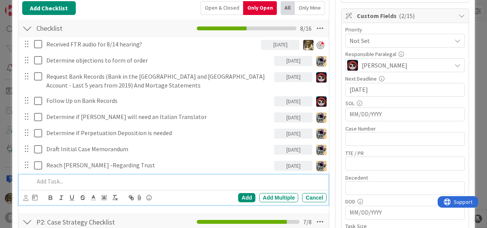
click at [55, 180] on p at bounding box center [179, 181] width 290 height 9
click at [25, 195] on icon at bounding box center [25, 198] width 5 height 6
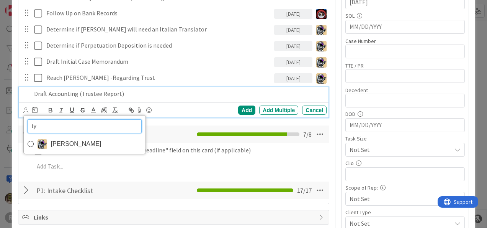
scroll to position [241, 0]
type input "t"
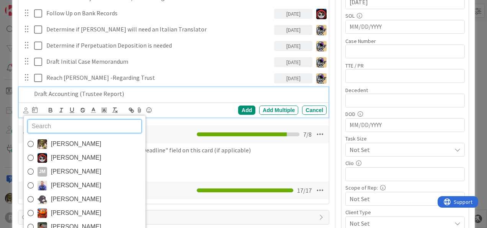
type input "j"
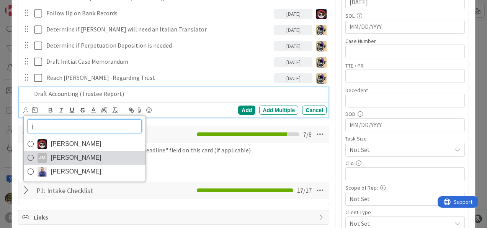
click at [69, 157] on span "[PERSON_NAME]" at bounding box center [76, 157] width 51 height 11
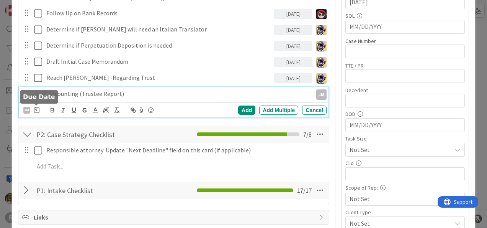
click at [34, 110] on icon at bounding box center [36, 110] width 5 height 6
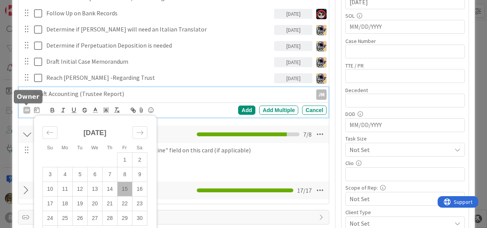
click at [27, 110] on div "JM" at bounding box center [26, 110] width 7 height 7
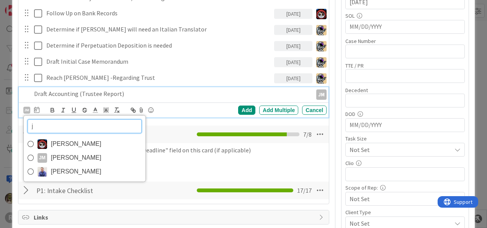
click at [63, 126] on input "j" at bounding box center [85, 126] width 114 height 14
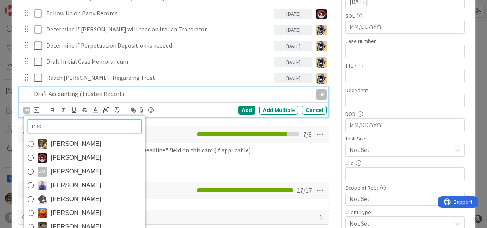
type input "mich"
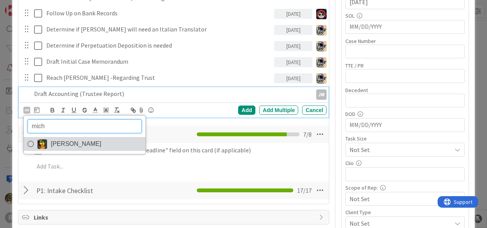
click at [61, 141] on span "[PERSON_NAME]" at bounding box center [76, 143] width 51 height 11
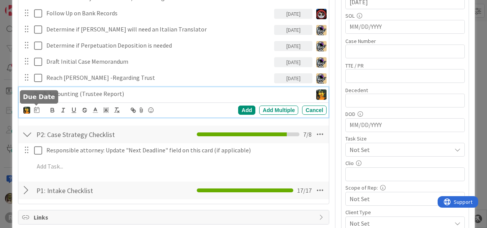
click at [35, 108] on icon at bounding box center [36, 110] width 5 height 6
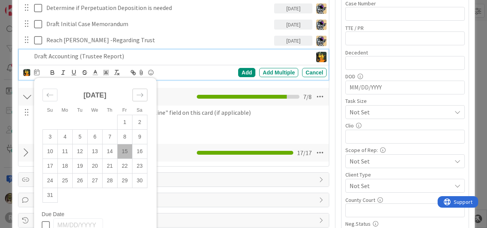
click at [140, 100] on div "[DATE] 1 2 3 4 5 6 7 8 9 10 11 12 13 14 15 16 17 18 19 20 21 22 23 24 25 26 27 …" at bounding box center [95, 147] width 122 height 130
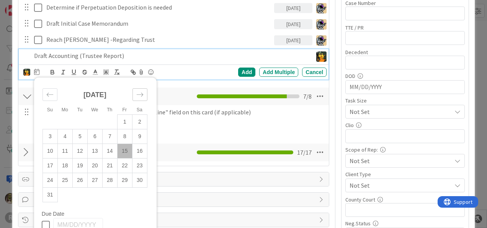
click at [142, 92] on icon "Move forward to switch to the next month." at bounding box center [140, 94] width 7 height 4
click at [97, 136] on td "10" at bounding box center [94, 136] width 15 height 15
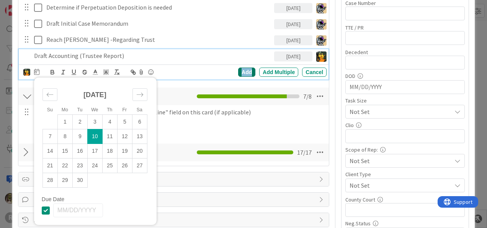
click at [245, 71] on div "Add" at bounding box center [246, 71] width 17 height 9
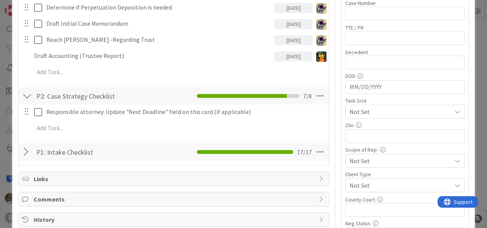
type textarea "x"
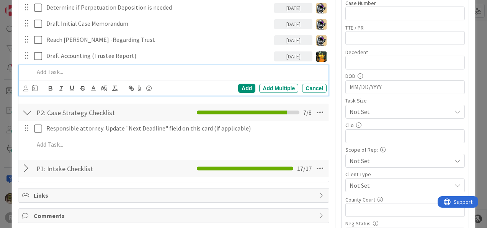
click at [67, 69] on p at bounding box center [179, 71] width 290 height 9
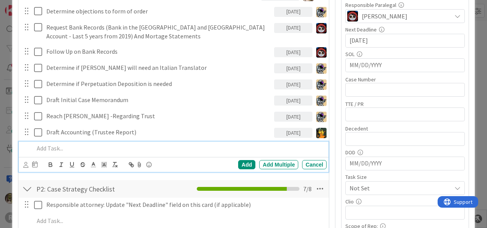
scroll to position [203, 0]
click at [25, 166] on icon at bounding box center [25, 165] width 5 height 6
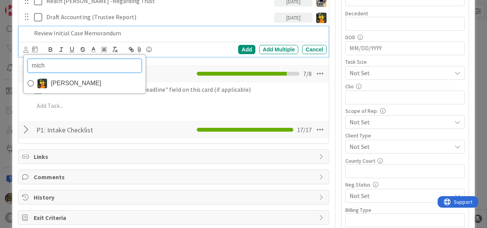
scroll to position [318, 0]
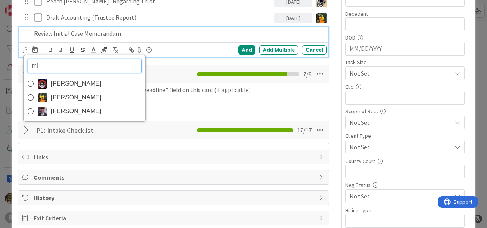
type input "m"
type input "je"
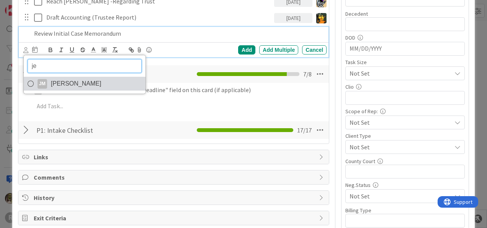
click at [53, 82] on span "[PERSON_NAME]" at bounding box center [76, 83] width 51 height 11
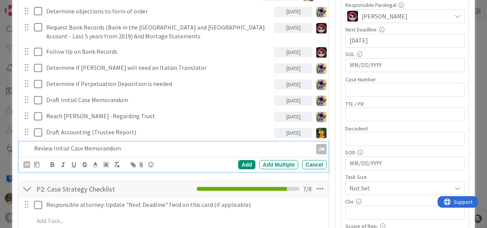
scroll to position [203, 0]
click at [36, 163] on icon at bounding box center [36, 164] width 5 height 6
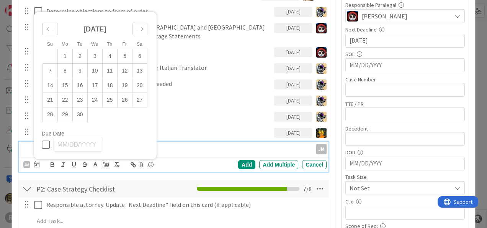
click at [56, 28] on div "Move backward to switch to the previous month." at bounding box center [50, 29] width 15 height 13
click at [64, 112] on td "25" at bounding box center [64, 114] width 15 height 15
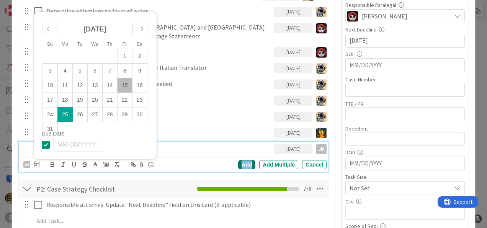
click at [241, 162] on div "Add" at bounding box center [246, 164] width 17 height 9
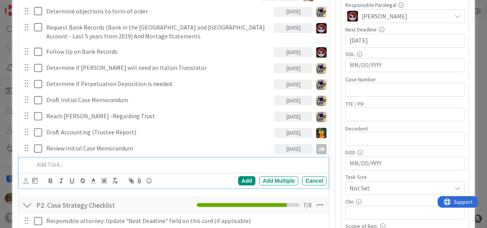
click at [208, 160] on p at bounding box center [179, 164] width 290 height 9
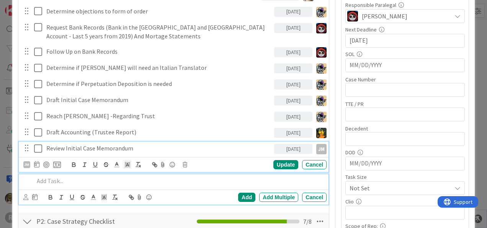
scroll to position [219, 0]
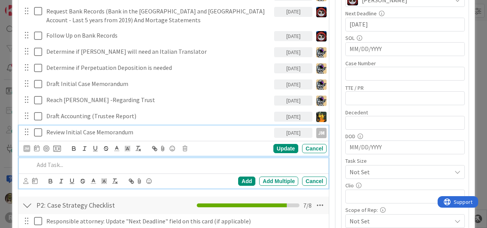
click at [151, 145] on div "Review Initial Case Memorandum [DATE] JM JM Update Cancel" at bounding box center [174, 140] width 310 height 30
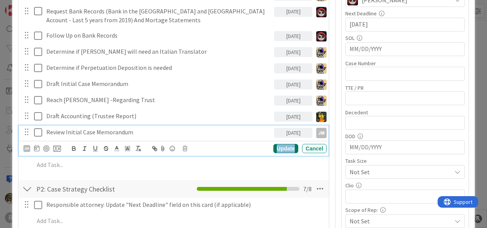
click at [274, 149] on div "Update" at bounding box center [286, 148] width 25 height 9
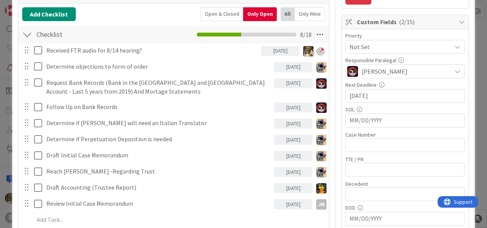
scroll to position [140, 0]
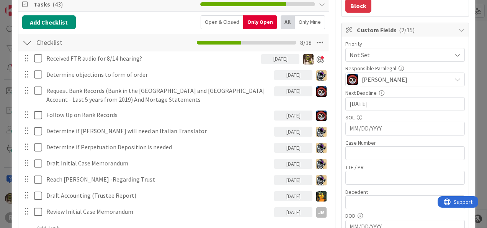
click at [328, 120] on div "Title 14 / 128 [PERSON_NAME] Description [PERSON_NAME] joined 43 m ago Guardian…" at bounding box center [243, 180] width 451 height 580
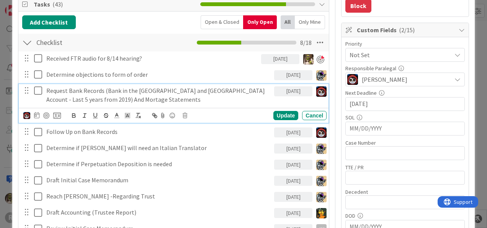
click at [161, 103] on div "Request Bank Records (Bank in the [GEOGRAPHIC_DATA] and [GEOGRAPHIC_DATA] Accou…" at bounding box center [158, 95] width 231 height 22
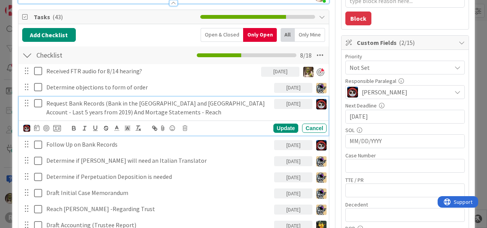
scroll to position [127, 0]
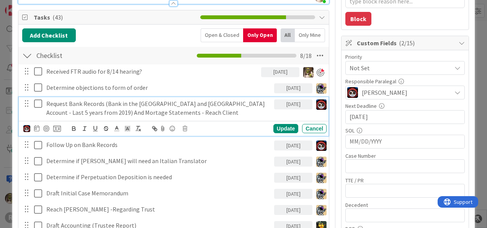
click at [208, 102] on p "Request Bank Records (Bank in the [GEOGRAPHIC_DATA] and [GEOGRAPHIC_DATA] Accou…" at bounding box center [158, 107] width 225 height 17
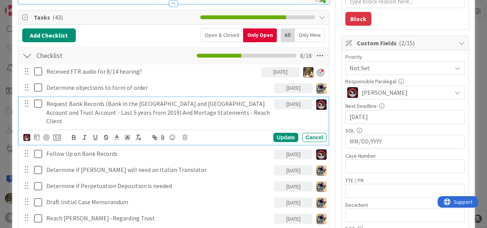
click at [218, 113] on p "Request Bank Records (Bank in the [GEOGRAPHIC_DATA] and [GEOGRAPHIC_DATA] Accou…" at bounding box center [158, 112] width 225 height 26
click at [284, 133] on div "Update" at bounding box center [286, 137] width 25 height 9
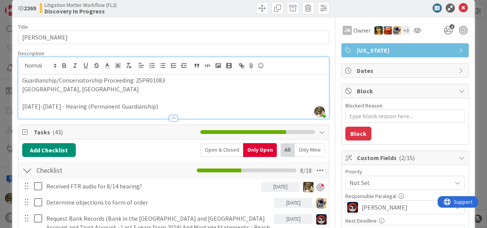
scroll to position [12, 0]
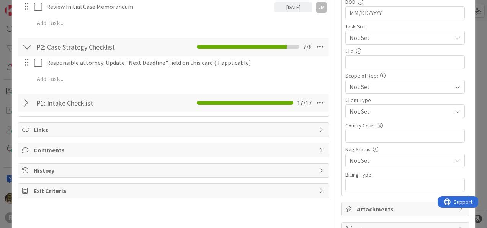
click at [84, 145] on span "Comments" at bounding box center [175, 149] width 282 height 9
type textarea "x"
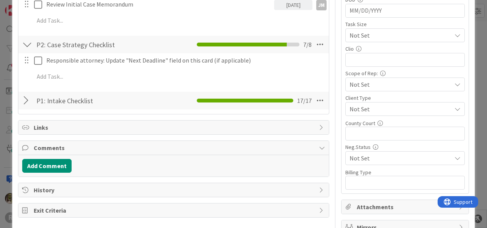
scroll to position [356, 0]
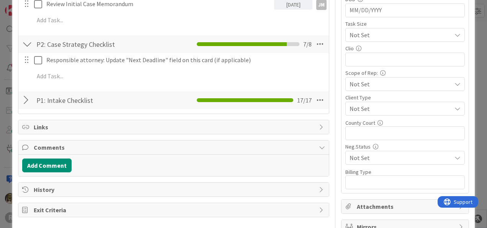
click at [64, 162] on div "Add Comment" at bounding box center [173, 164] width 311 height 21
click at [63, 158] on button "Add Comment" at bounding box center [46, 165] width 49 height 14
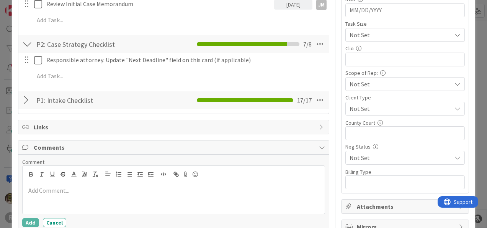
click at [66, 187] on div at bounding box center [174, 198] width 302 height 31
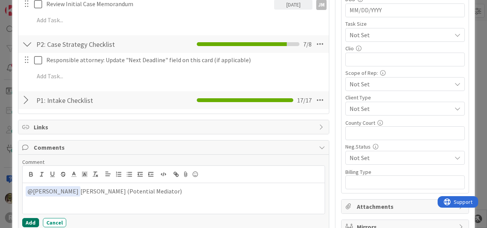
click at [31, 217] on button "Add" at bounding box center [30, 222] width 17 height 9
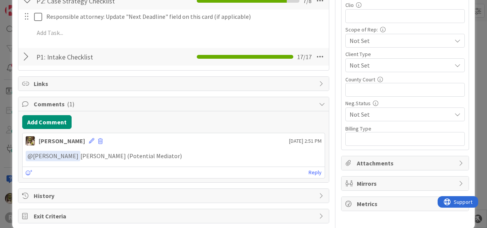
scroll to position [399, 0]
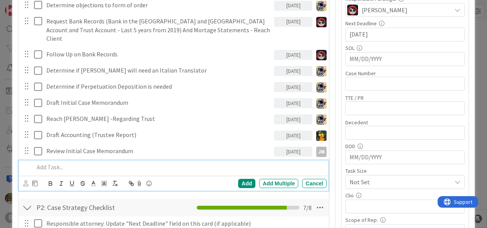
click at [82, 162] on p at bounding box center [179, 166] width 290 height 9
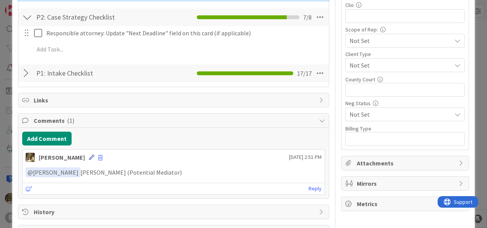
scroll to position [400, 0]
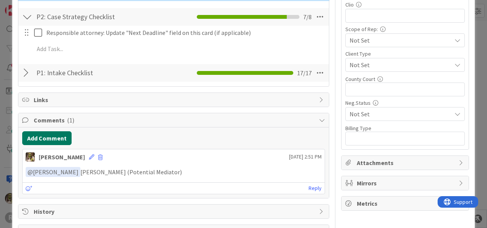
click at [61, 131] on button "Add Comment" at bounding box center [46, 138] width 49 height 14
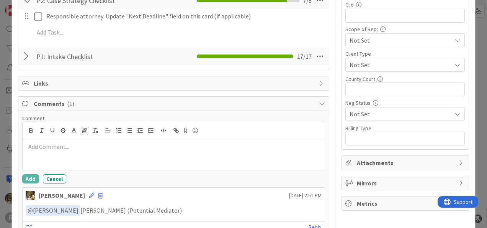
scroll to position [383, 0]
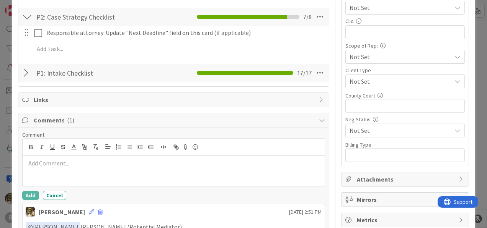
click at [54, 115] on span "Comments ( 1 )" at bounding box center [175, 119] width 282 height 9
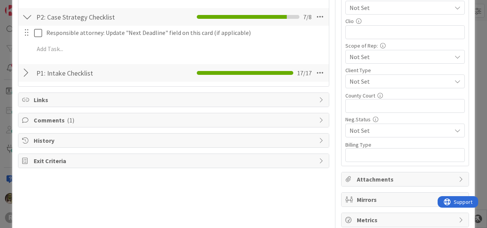
click at [49, 115] on span "Comments ( 1 )" at bounding box center [175, 119] width 282 height 9
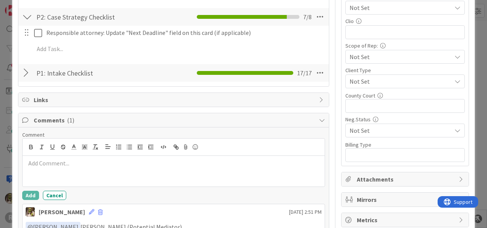
click at [64, 115] on span "Comments ( 1 )" at bounding box center [175, 119] width 282 height 9
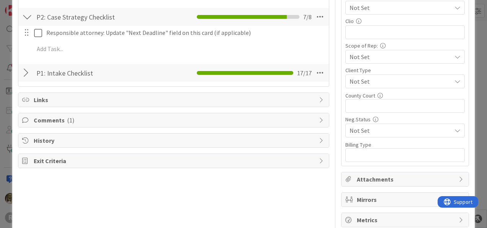
click at [68, 116] on span "( 1 )" at bounding box center [70, 120] width 7 height 8
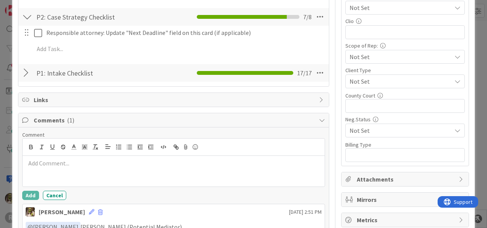
click at [319, 117] on icon at bounding box center [322, 120] width 6 height 6
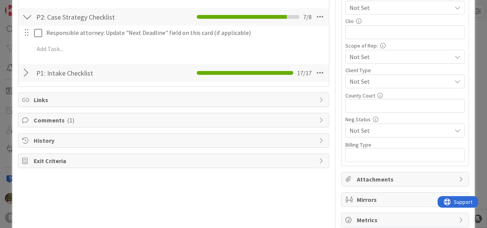
click at [31, 113] on div "Comments ( 1 )" at bounding box center [173, 120] width 311 height 14
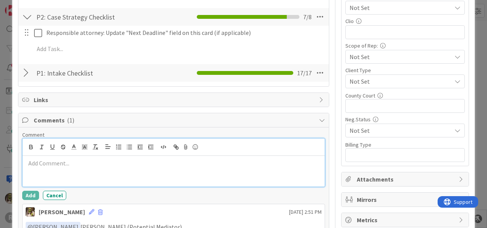
click at [28, 117] on icon at bounding box center [26, 120] width 8 height 6
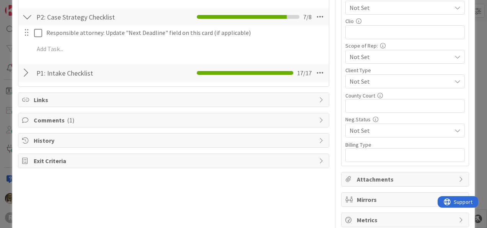
click at [67, 116] on span "( 1 )" at bounding box center [70, 120] width 7 height 8
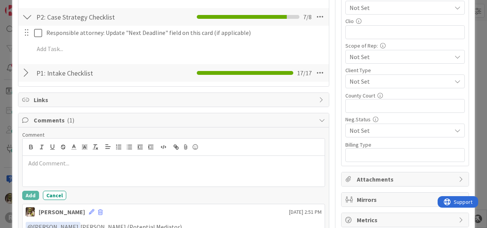
click at [319, 117] on icon at bounding box center [322, 120] width 6 height 6
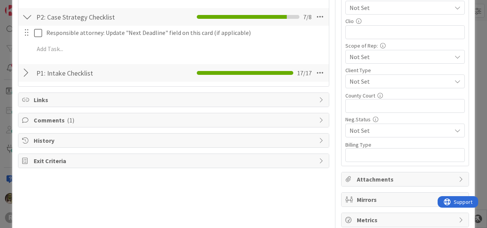
click at [52, 115] on span "Comments ( 1 )" at bounding box center [175, 119] width 282 height 9
type textarea "x"
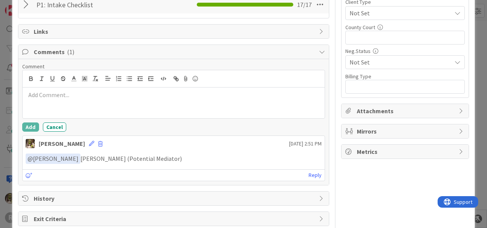
scroll to position [454, 0]
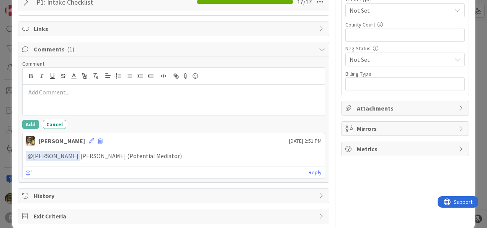
click at [185, 151] on p "﻿ @ [PERSON_NAME] ﻿ [PERSON_NAME] (Potential Mediator)" at bounding box center [174, 156] width 296 height 10
click at [182, 151] on p "﻿ @ [PERSON_NAME] ﻿ [PERSON_NAME] (Potential Mediator)" at bounding box center [174, 156] width 296 height 10
click at [311, 167] on link "Reply" at bounding box center [315, 172] width 13 height 10
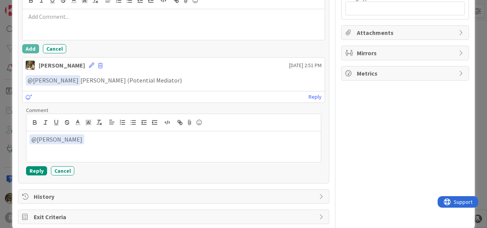
scroll to position [530, 0]
click at [59, 153] on div "Comment ﻿ @ [PERSON_NAME] ﻿ Reply Cancel" at bounding box center [173, 140] width 295 height 69
click at [59, 166] on button "Cancel" at bounding box center [62, 170] width 23 height 9
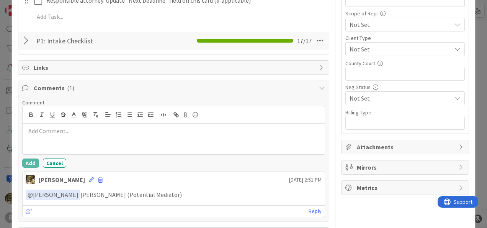
scroll to position [416, 0]
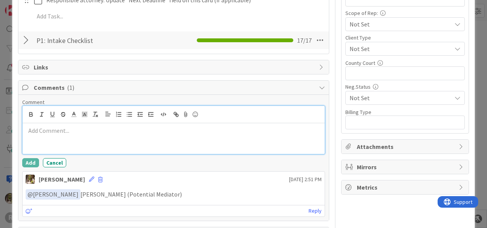
click at [67, 128] on div at bounding box center [174, 138] width 302 height 31
click at [34, 126] on p "@ [PERSON_NAME]" at bounding box center [174, 130] width 296 height 9
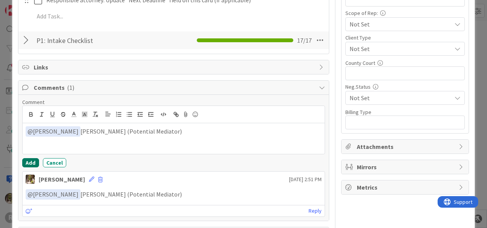
click at [29, 158] on button "Add" at bounding box center [30, 162] width 17 height 9
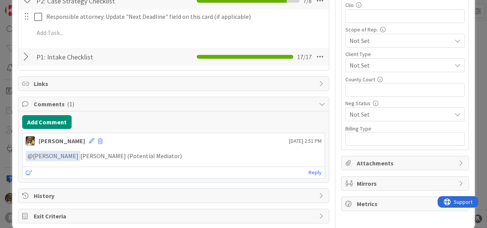
type textarea "x"
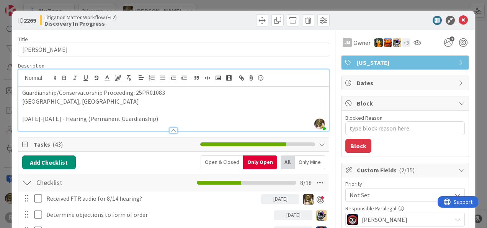
scroll to position [0, 0]
click at [459, 22] on icon at bounding box center [463, 20] width 9 height 9
